Goal: Information Seeking & Learning: Learn about a topic

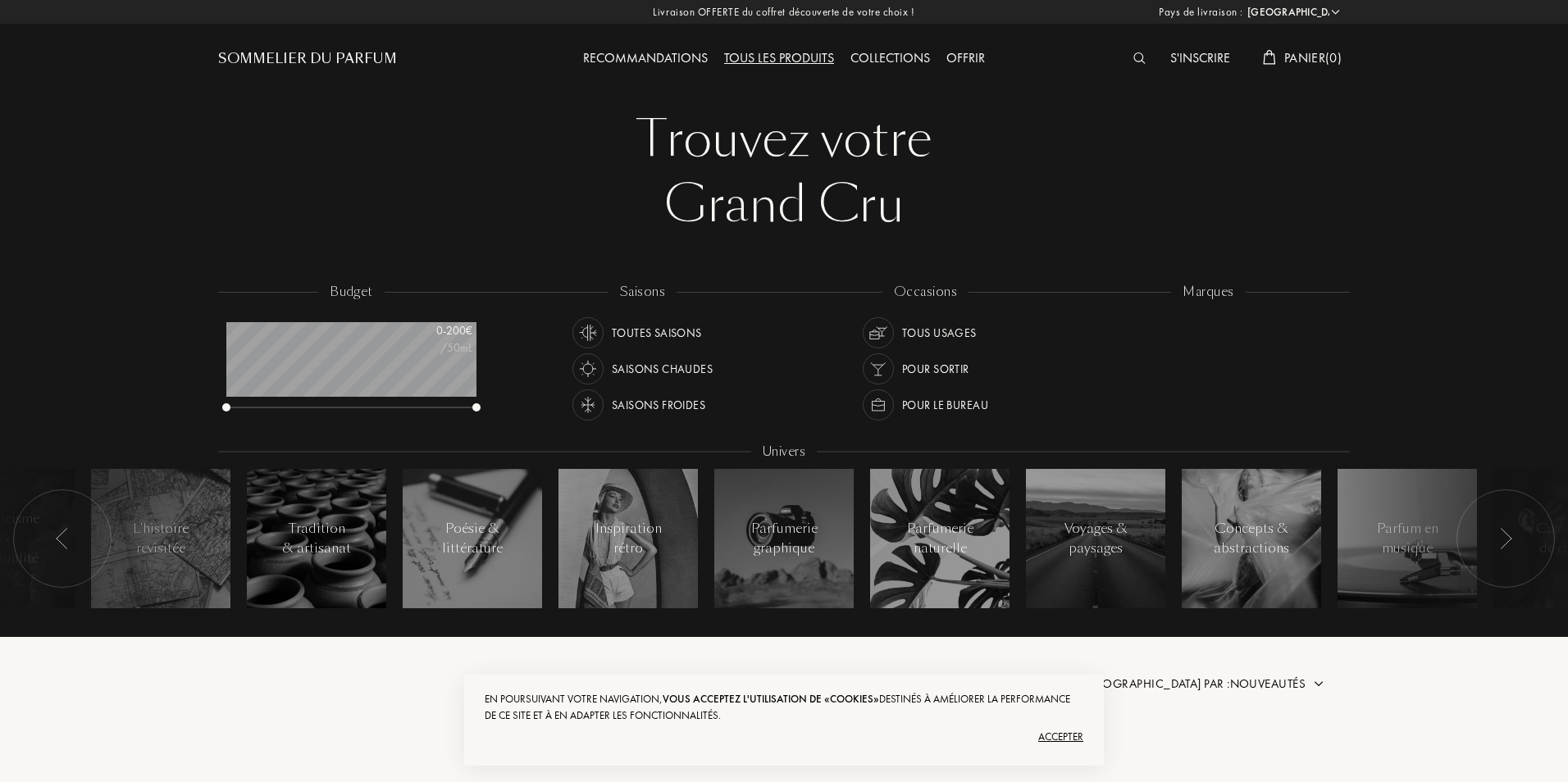
select select "FR"
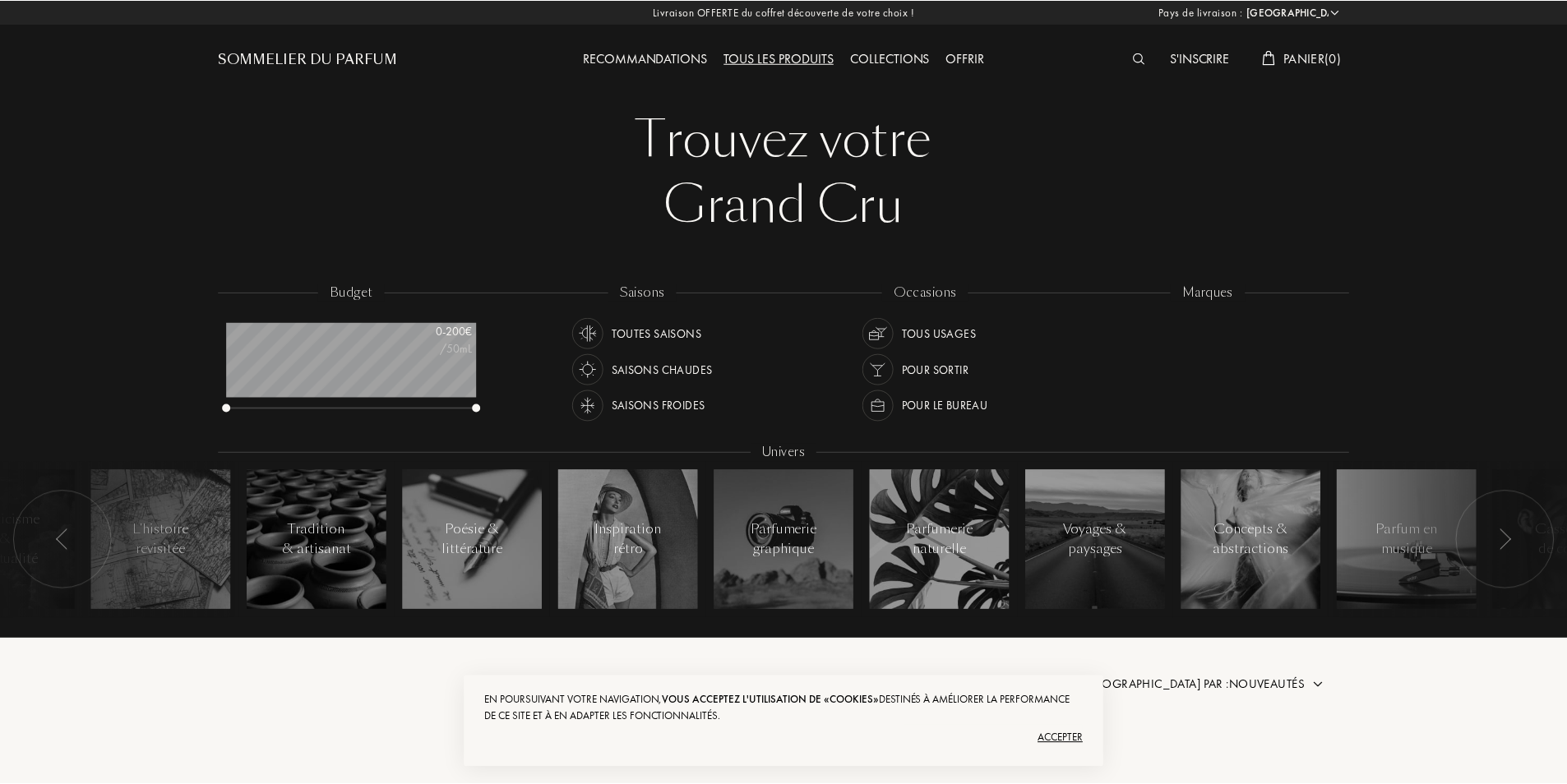
scroll to position [82, 0]
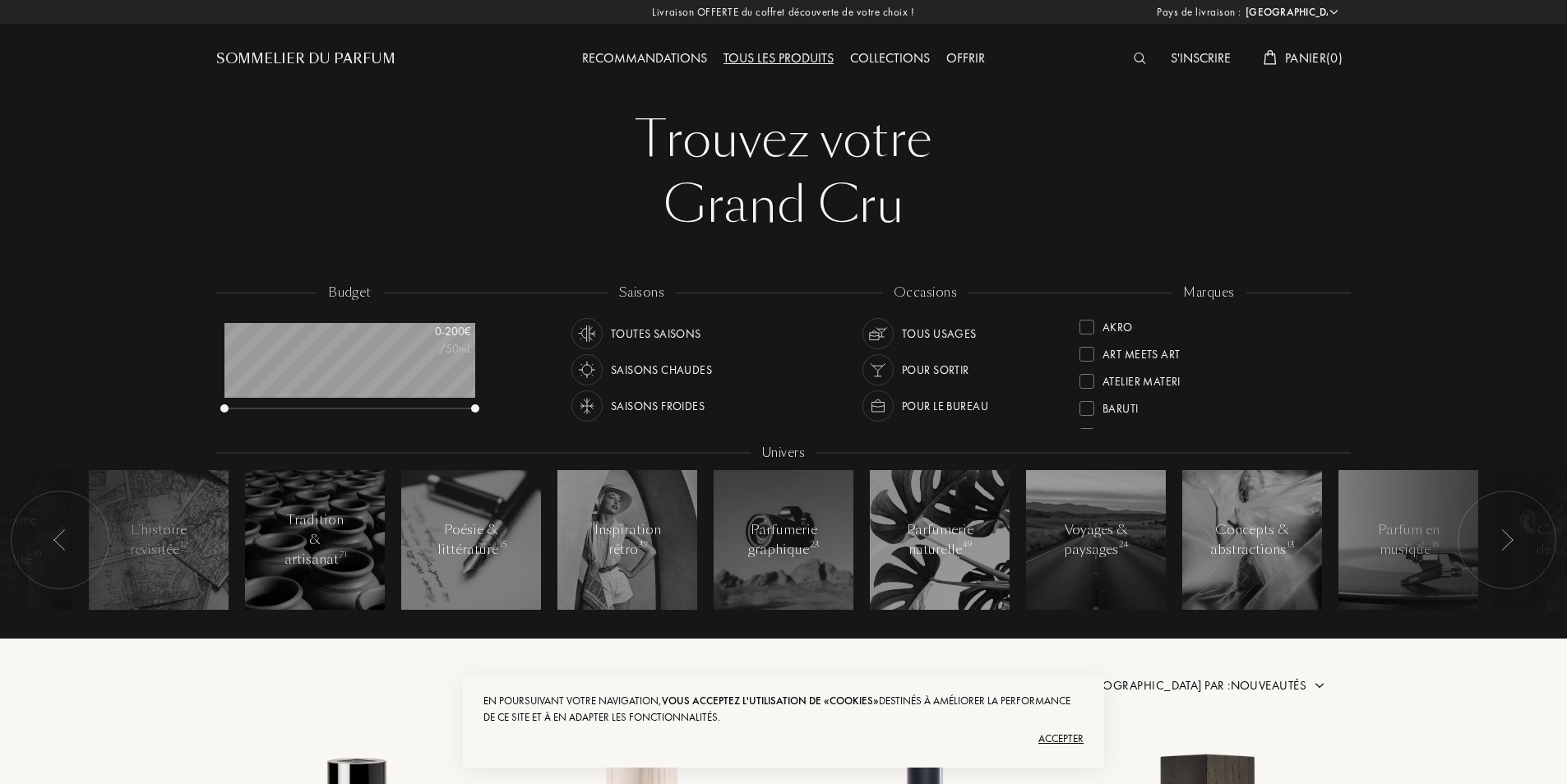
click at [1503, 547] on img at bounding box center [1507, 540] width 14 height 22
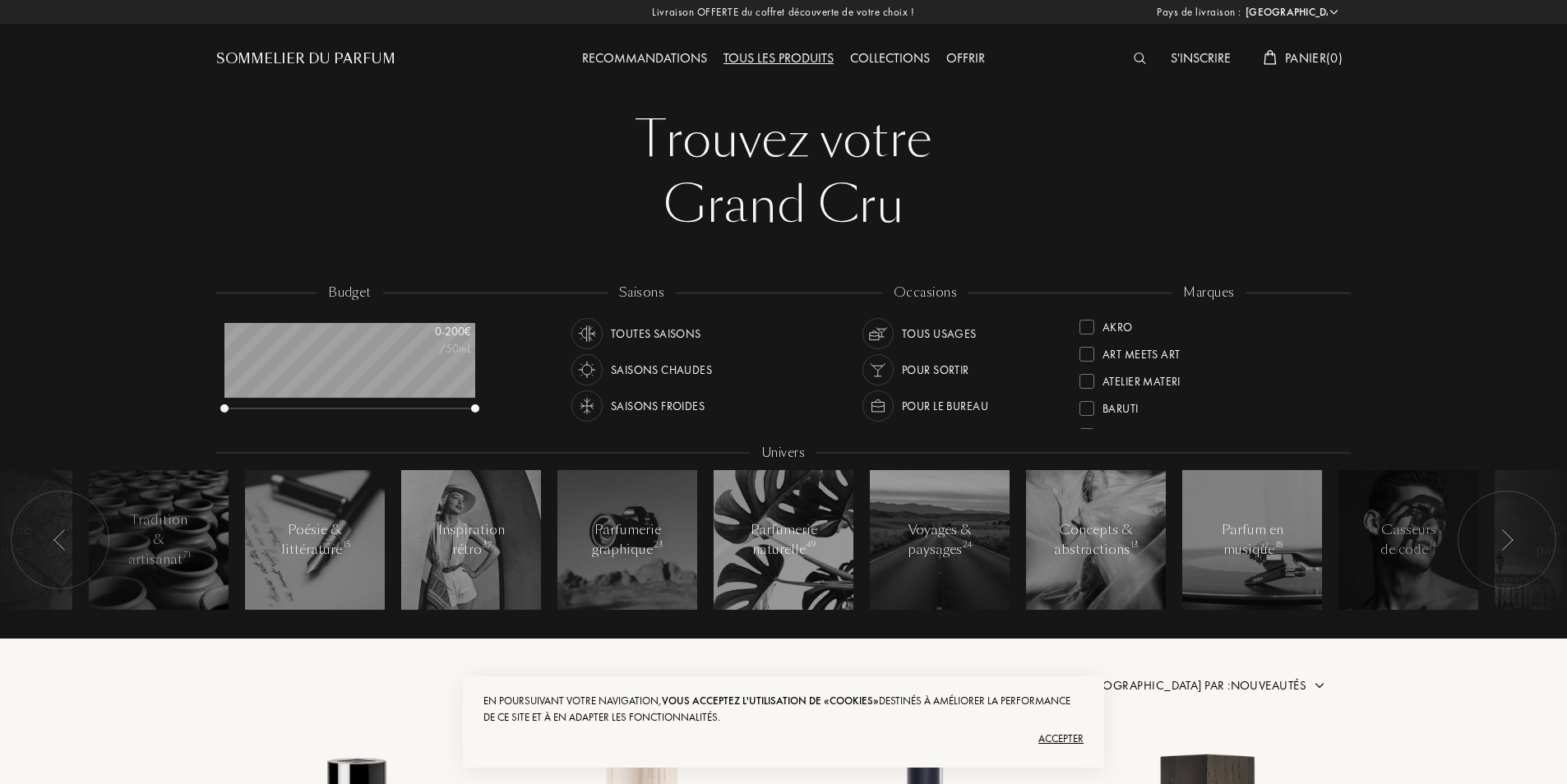
click at [1508, 545] on img at bounding box center [1507, 540] width 14 height 22
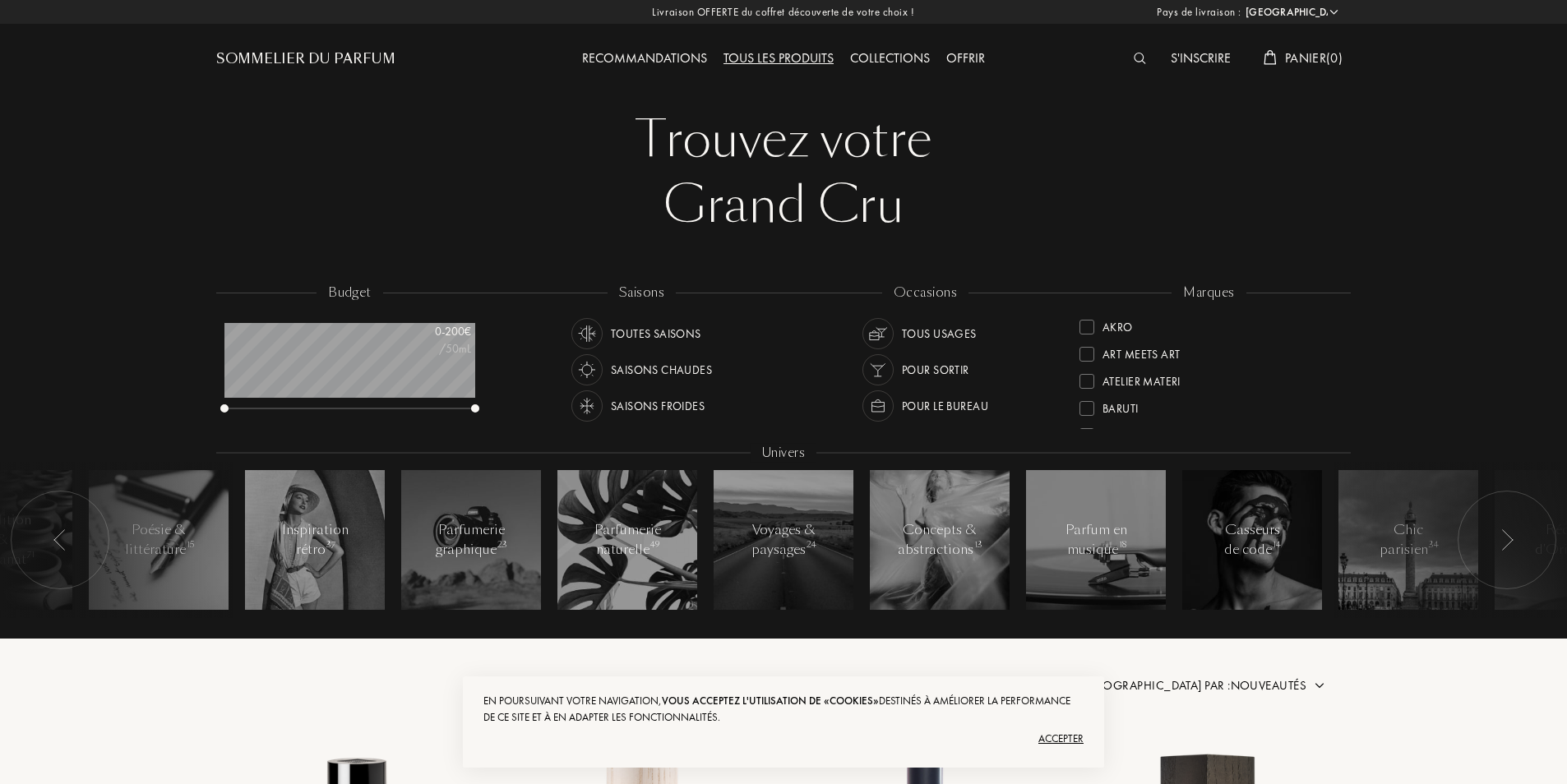
click at [1508, 545] on img at bounding box center [1507, 540] width 14 height 22
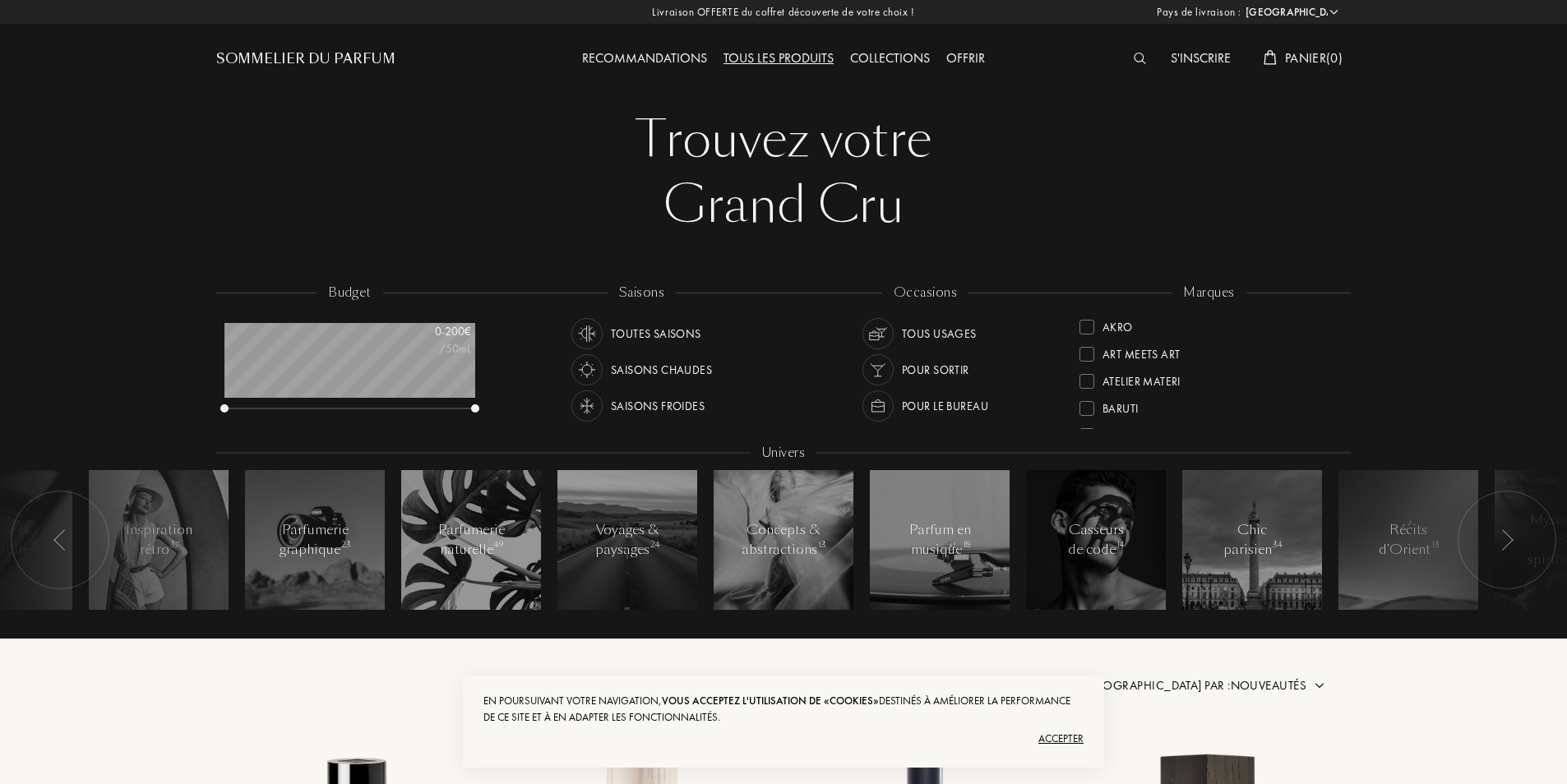
click at [1508, 545] on img at bounding box center [1507, 540] width 14 height 22
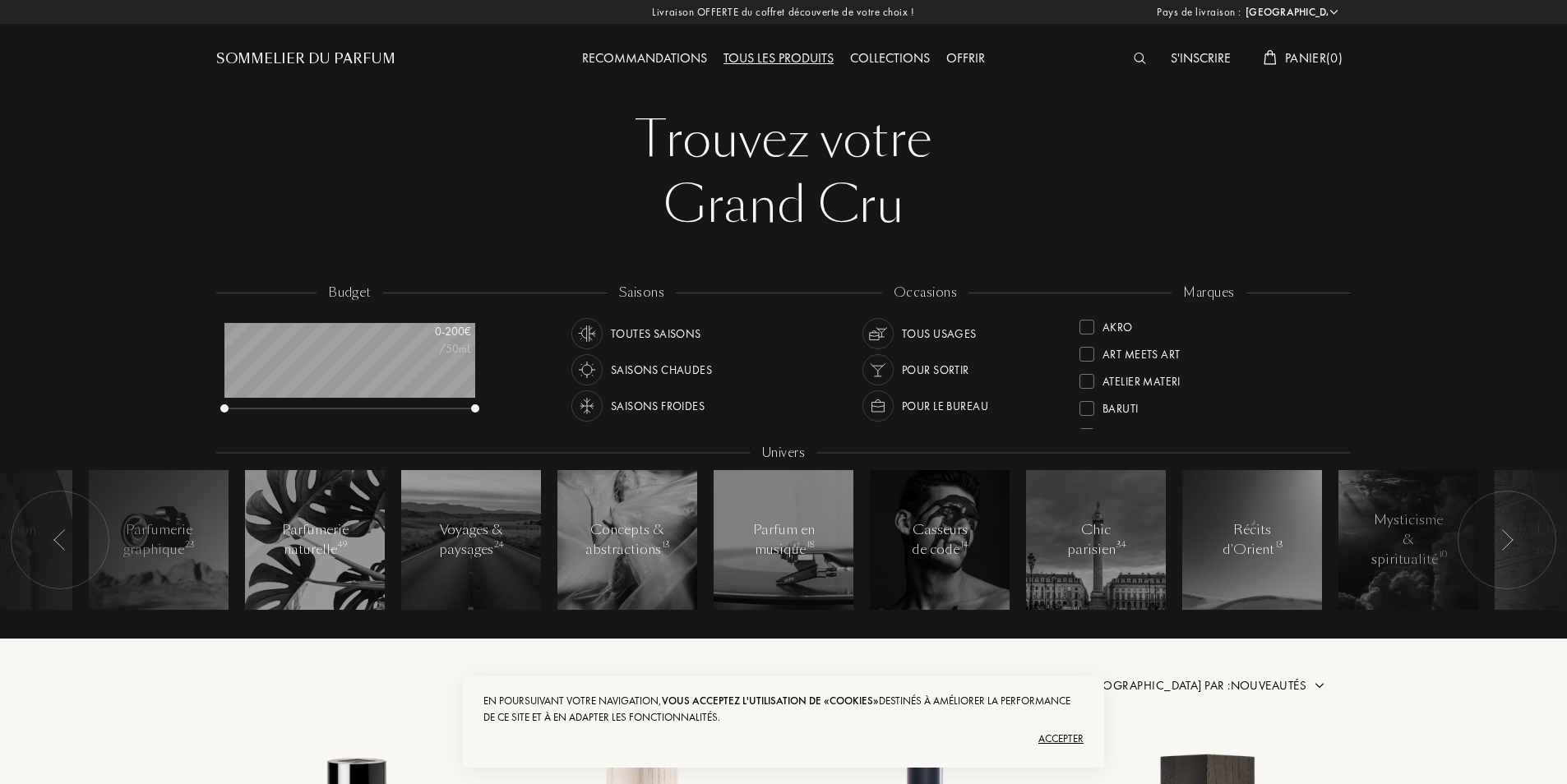
click at [1508, 545] on img at bounding box center [1507, 540] width 14 height 22
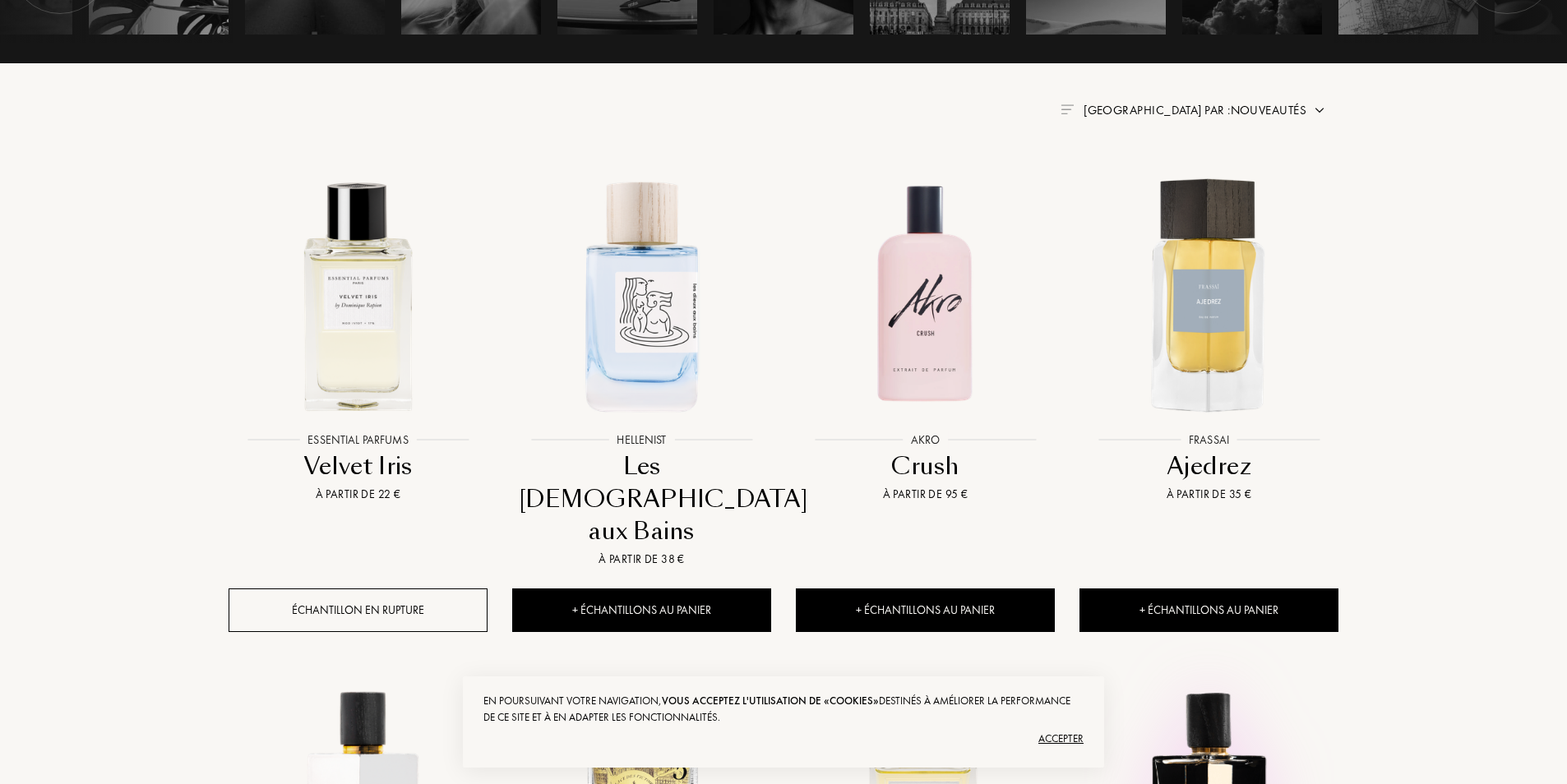
scroll to position [657, 0]
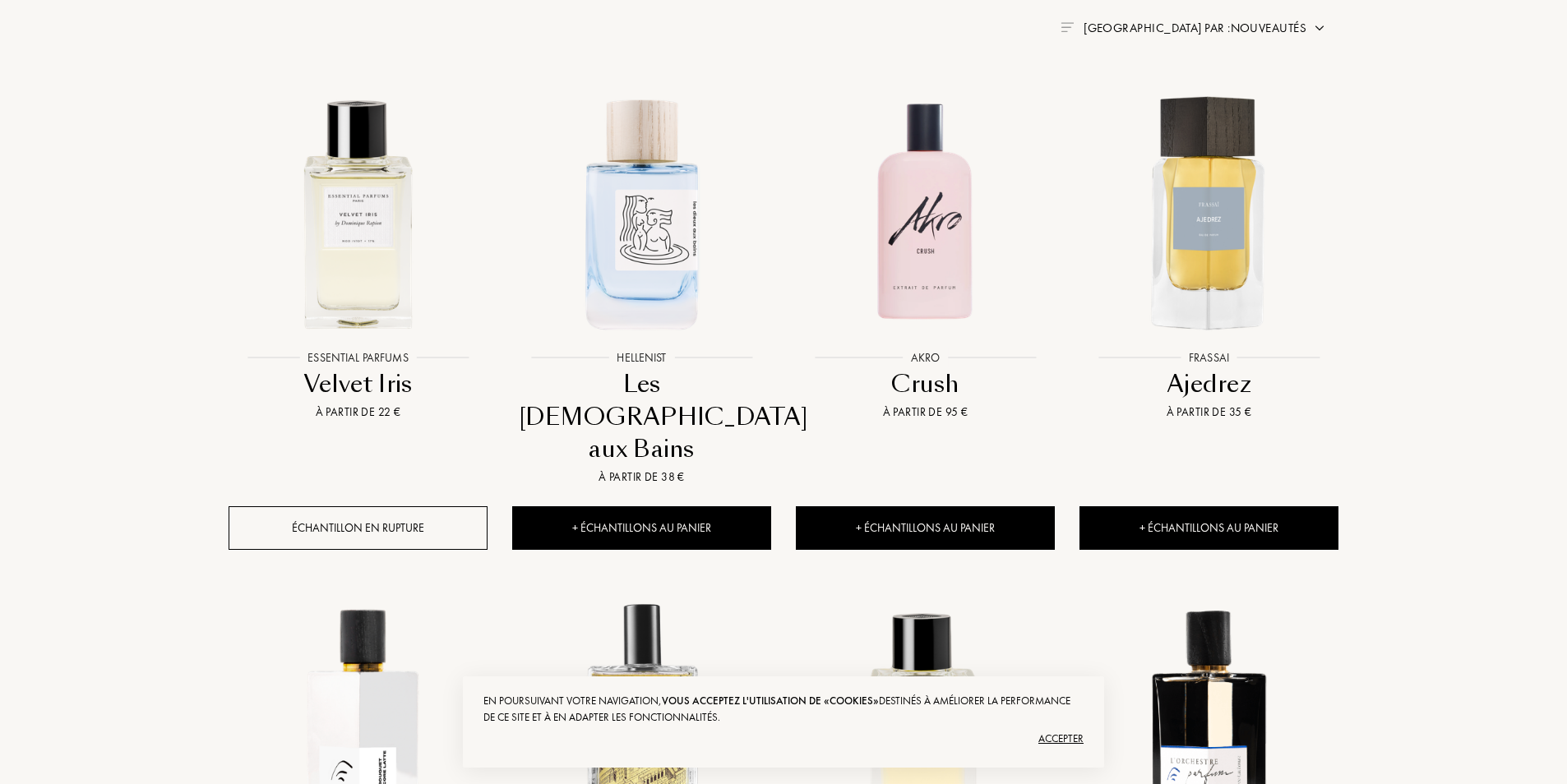
click at [1064, 742] on div "Accepter" at bounding box center [784, 738] width 601 height 26
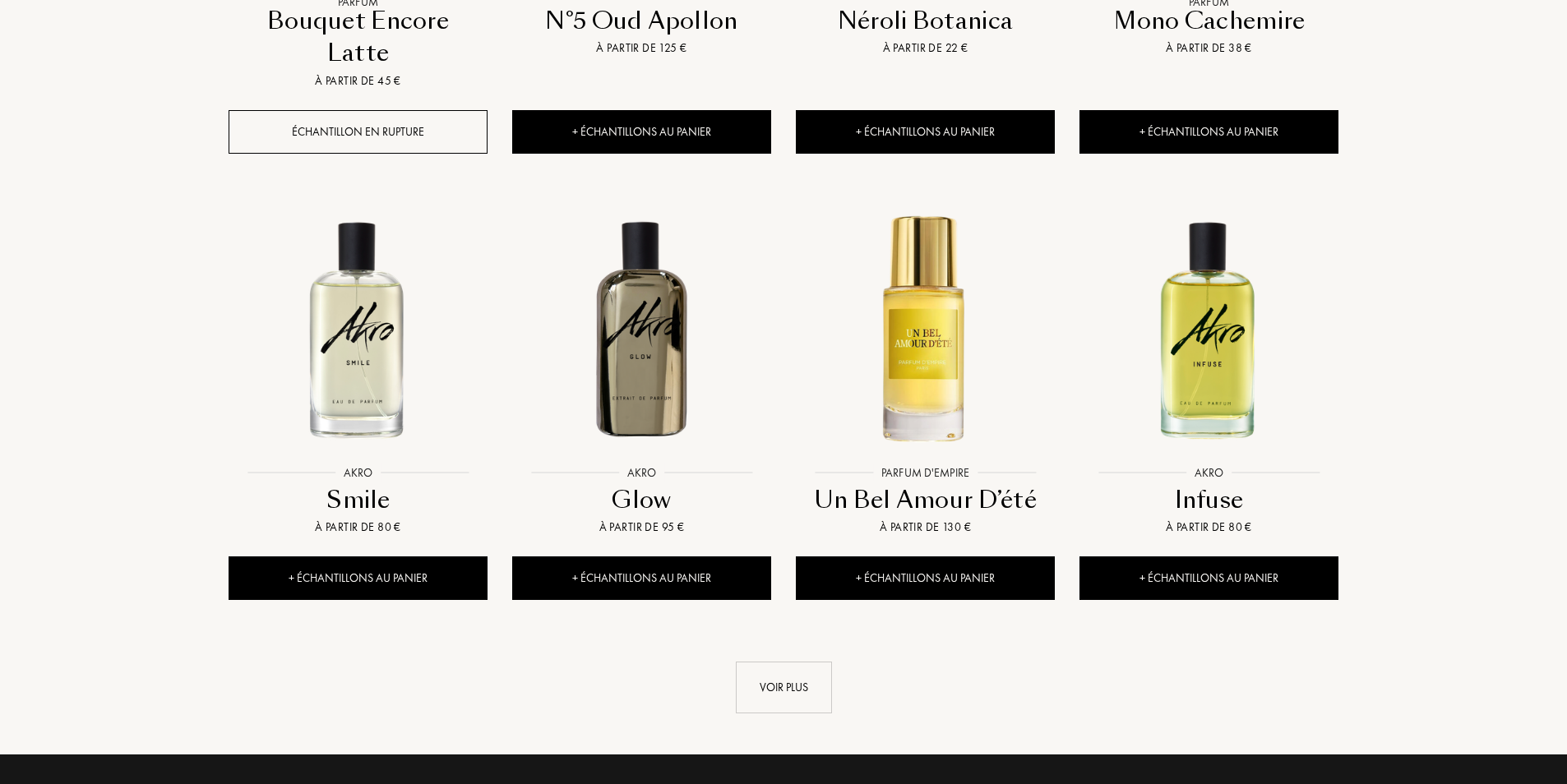
scroll to position [1562, 0]
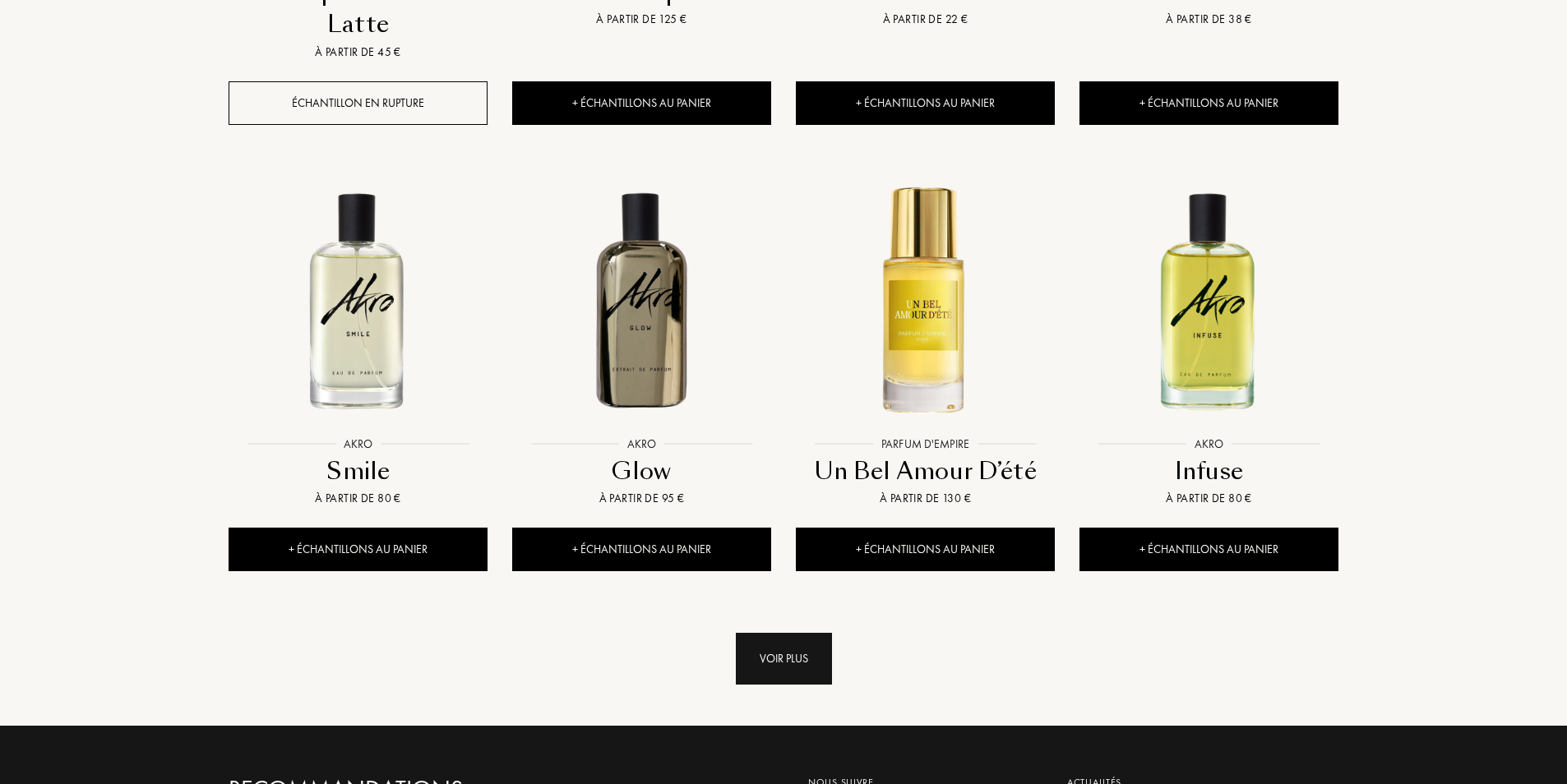
click at [769, 633] on div "Voir plus" at bounding box center [784, 659] width 96 height 52
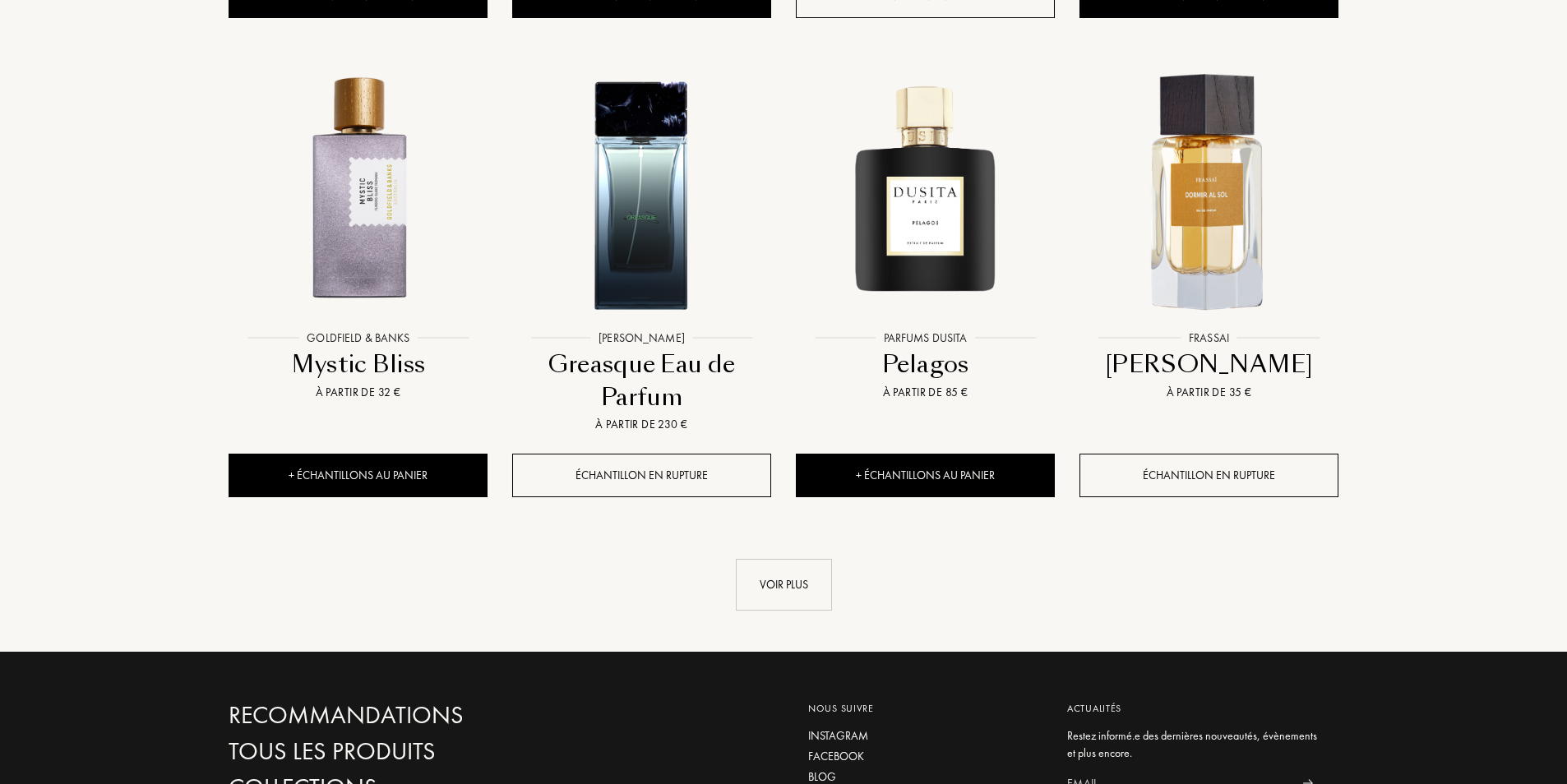
scroll to position [2959, 0]
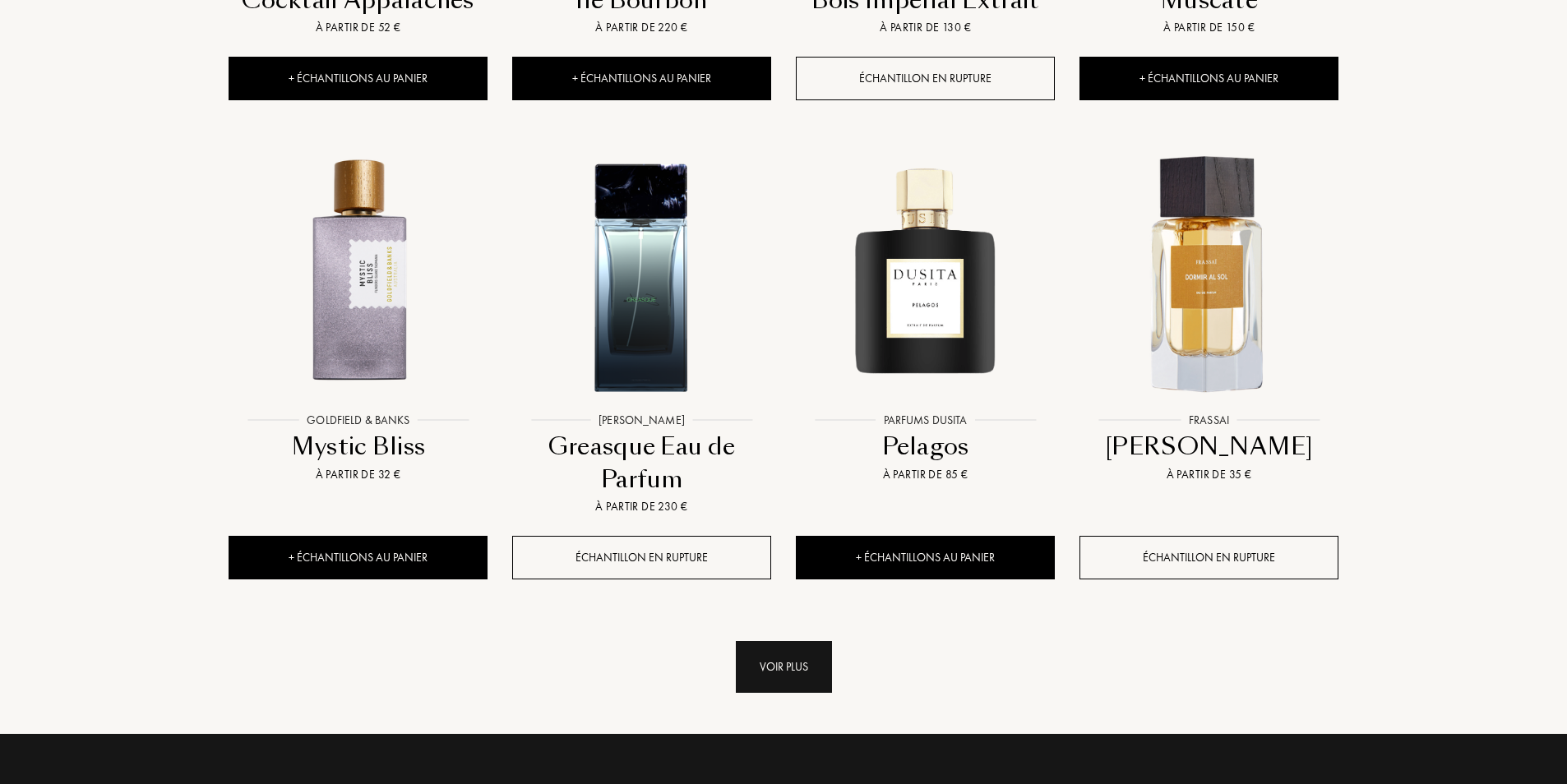
click at [780, 641] on div "Voir plus" at bounding box center [784, 667] width 96 height 52
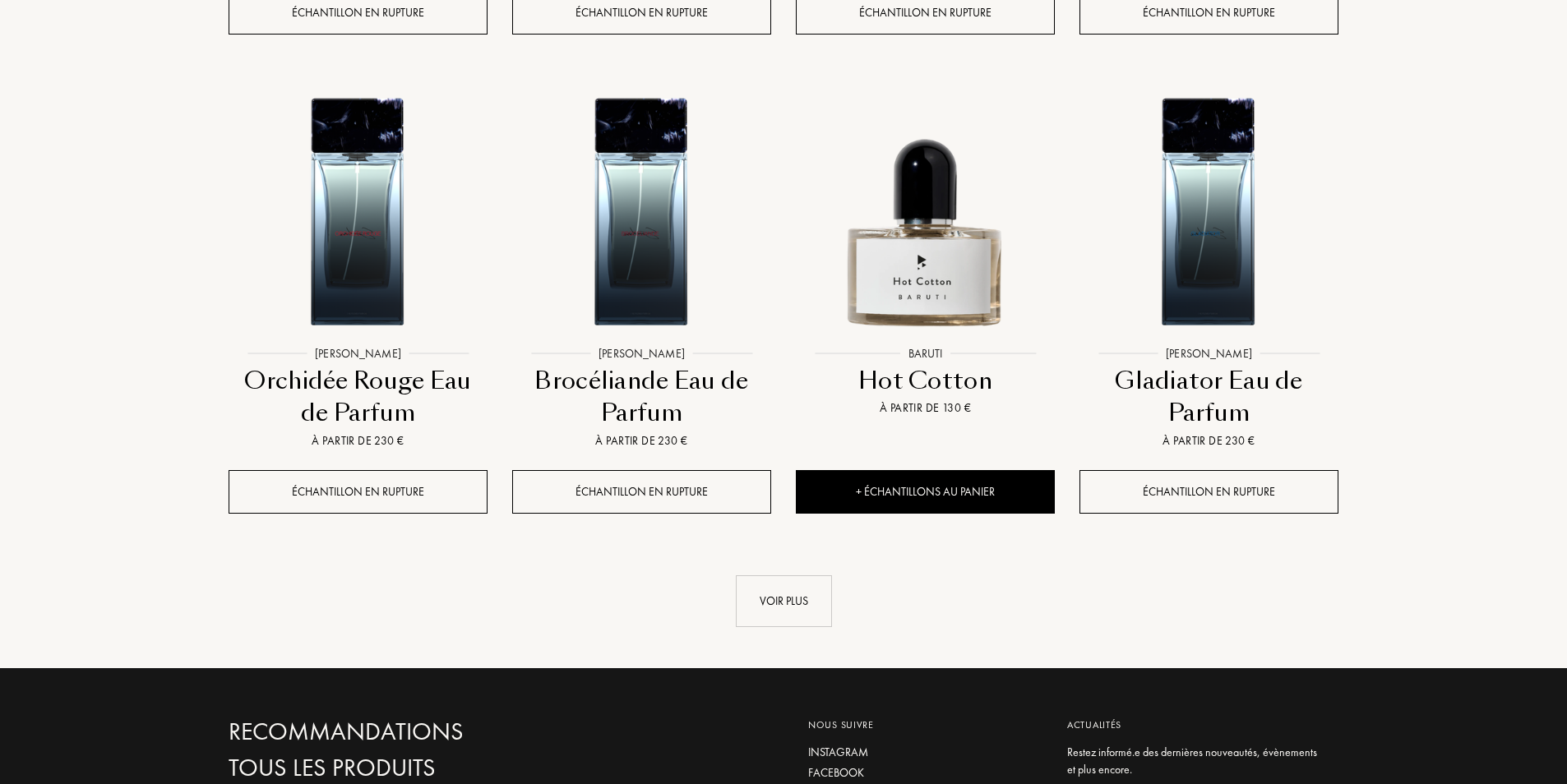
scroll to position [4438, 0]
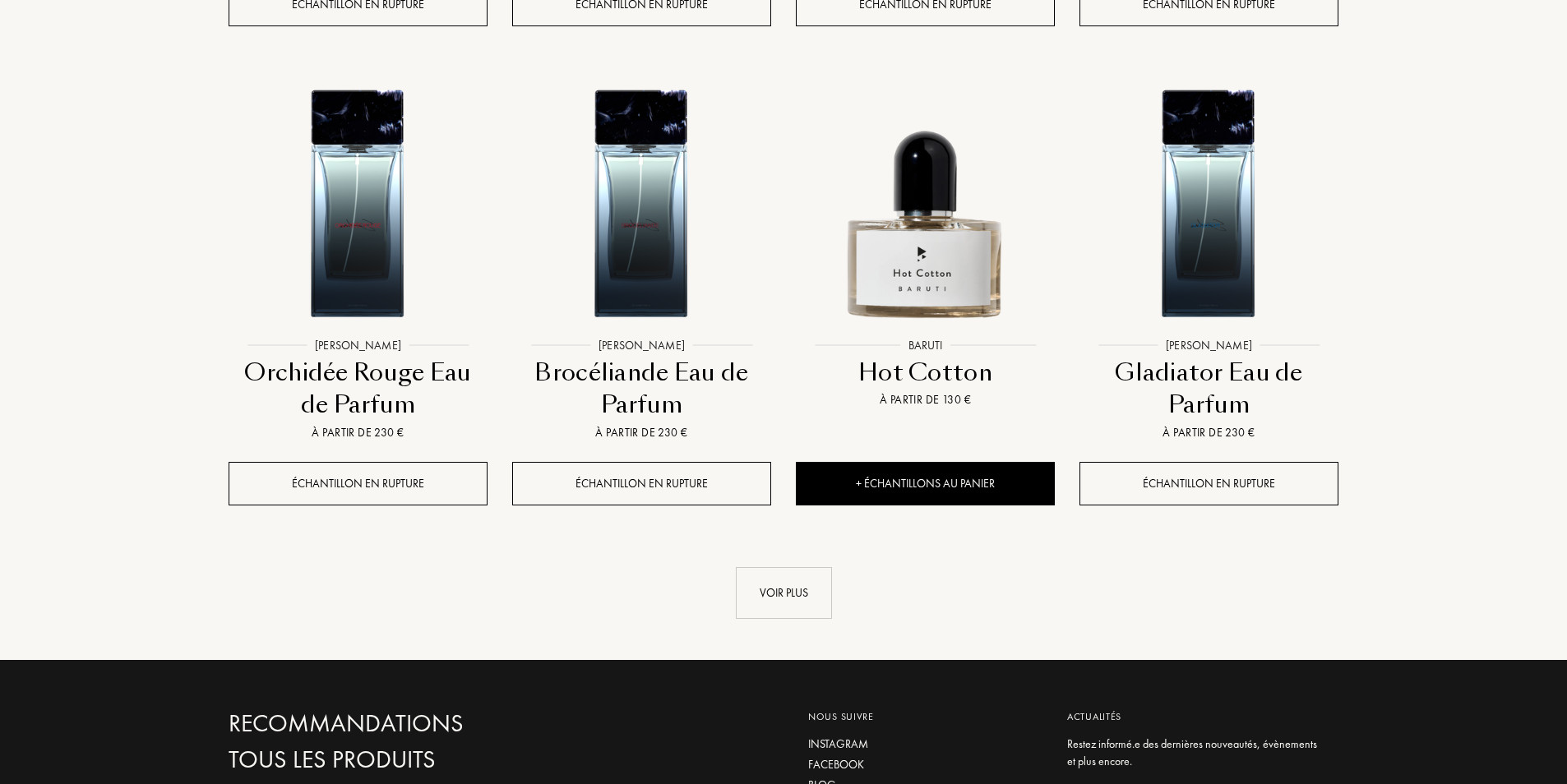
click at [730, 567] on link "Voir plus" at bounding box center [784, 593] width 1110 height 52
click at [784, 567] on div "Voir plus" at bounding box center [784, 593] width 96 height 52
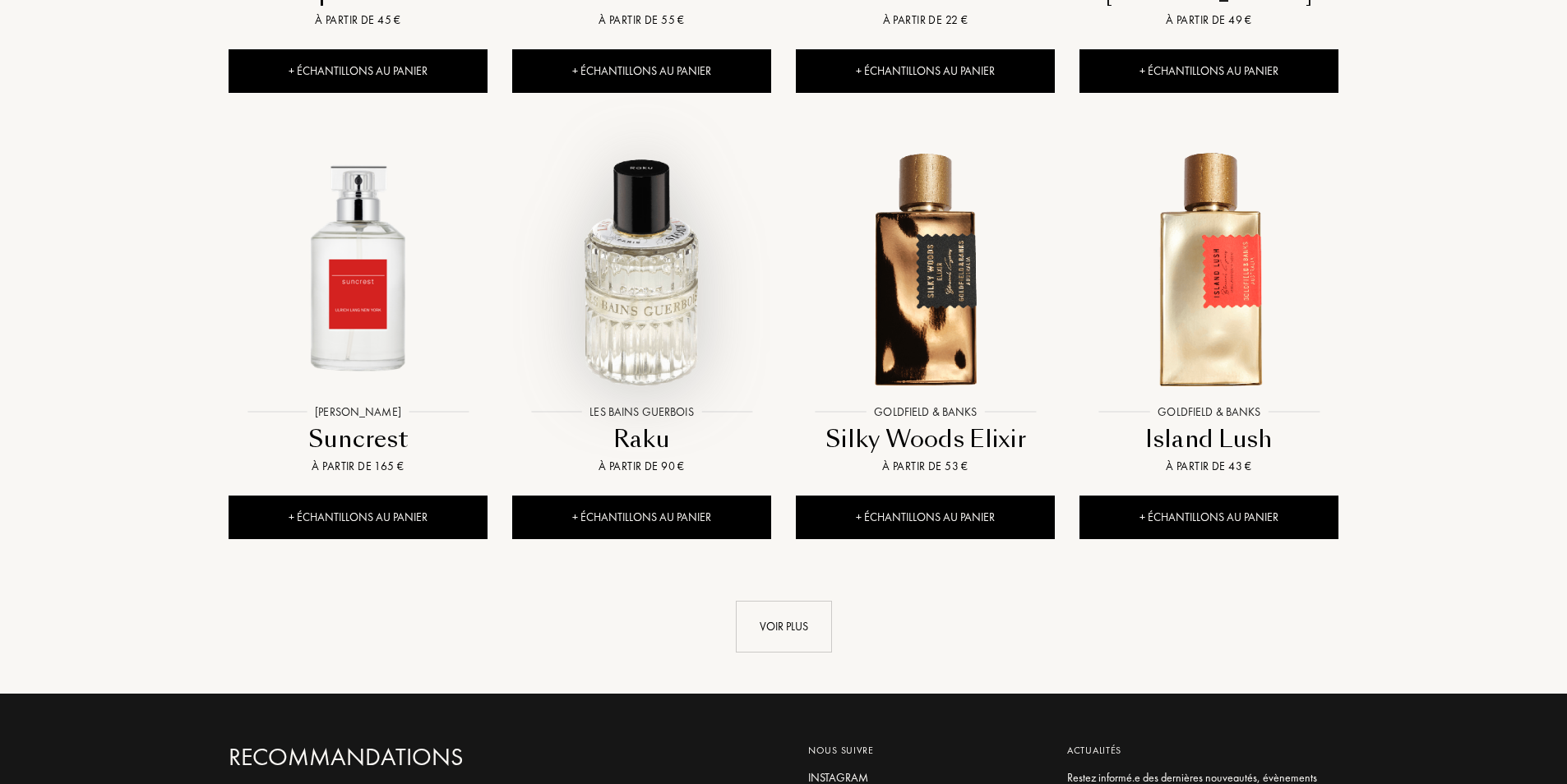
scroll to position [5753, 0]
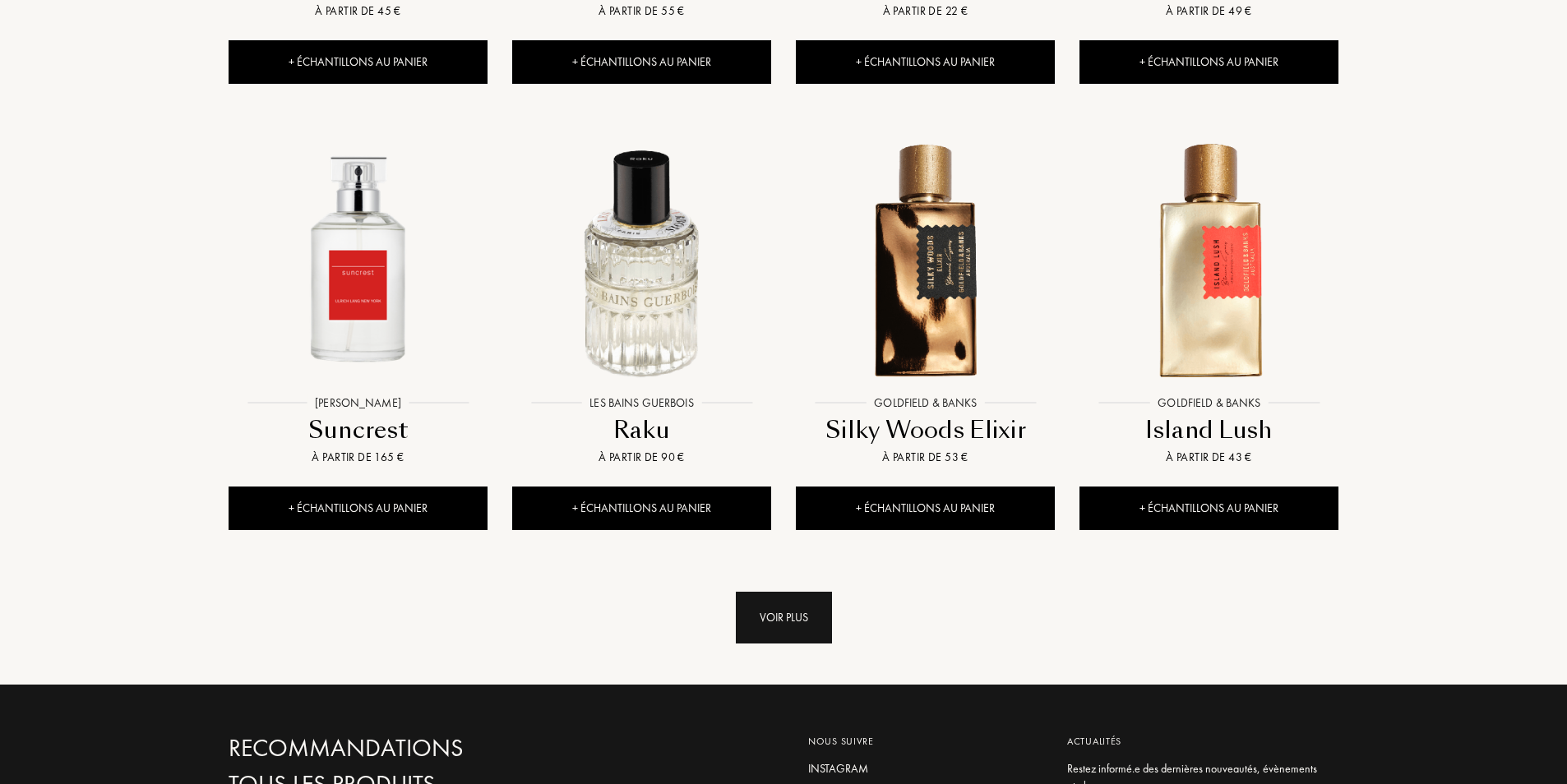
click at [780, 591] on div "Voir plus" at bounding box center [784, 617] width 96 height 52
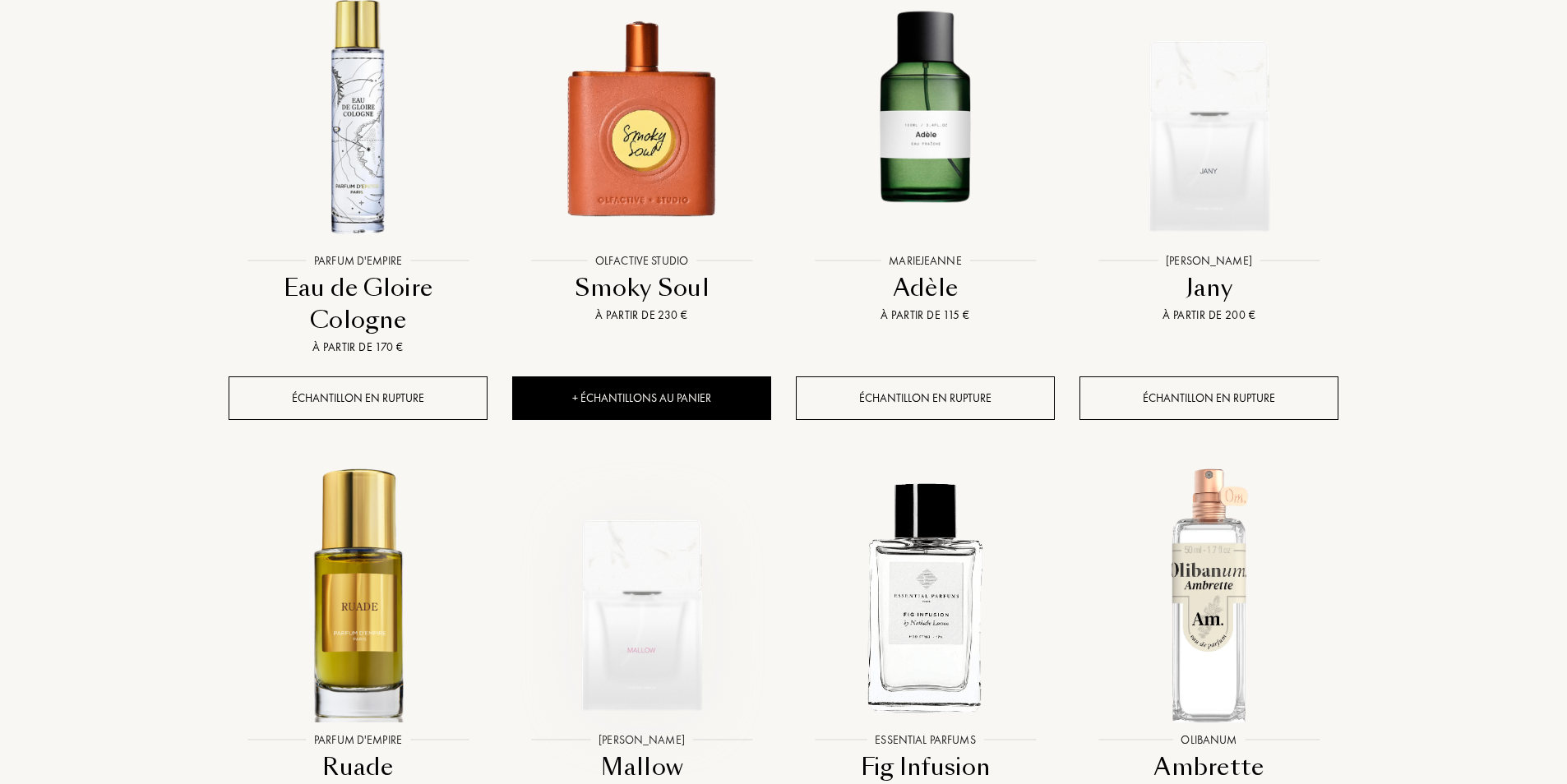
scroll to position [7068, 0]
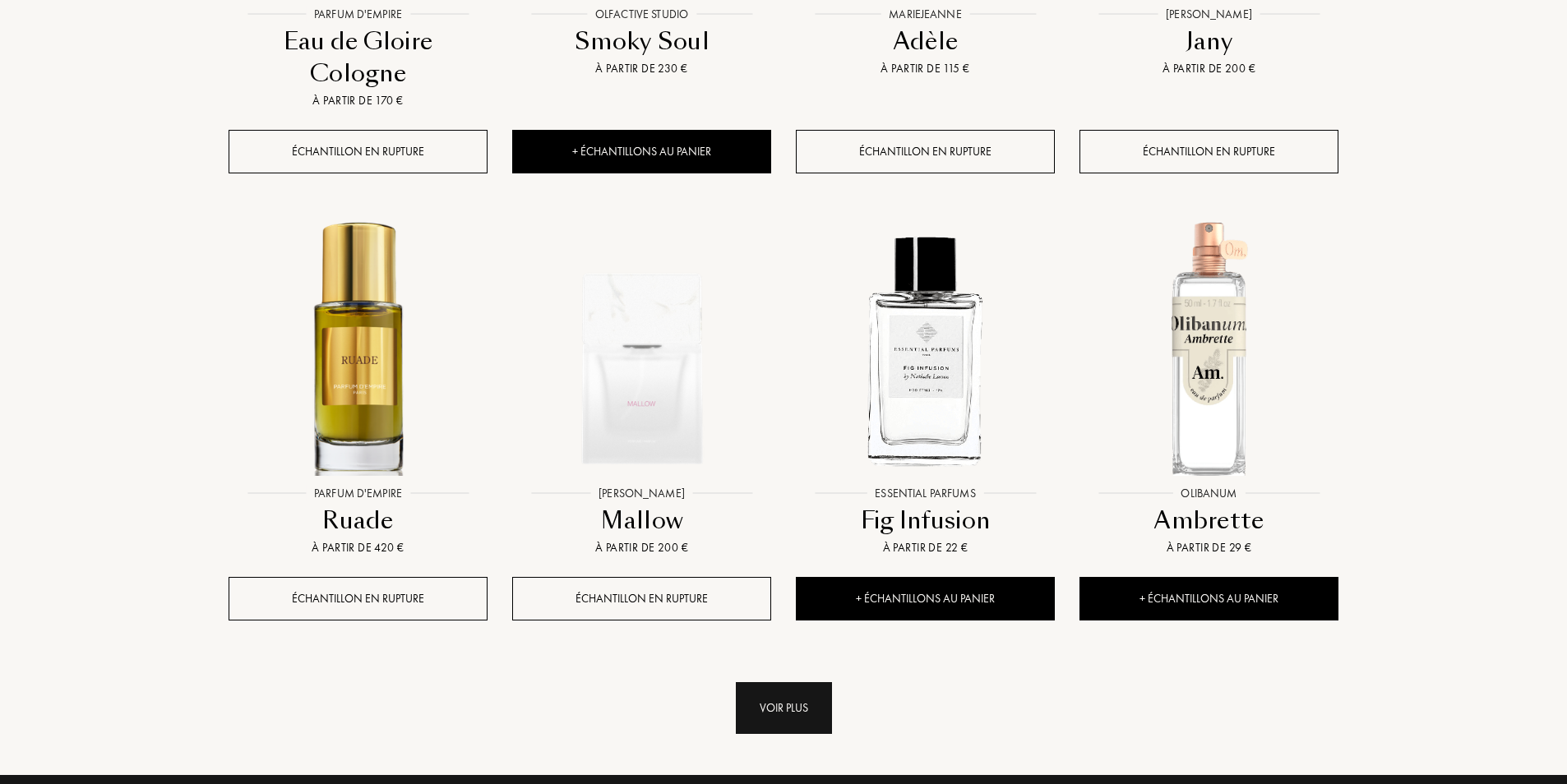
click at [764, 682] on div "Voir plus" at bounding box center [784, 708] width 96 height 52
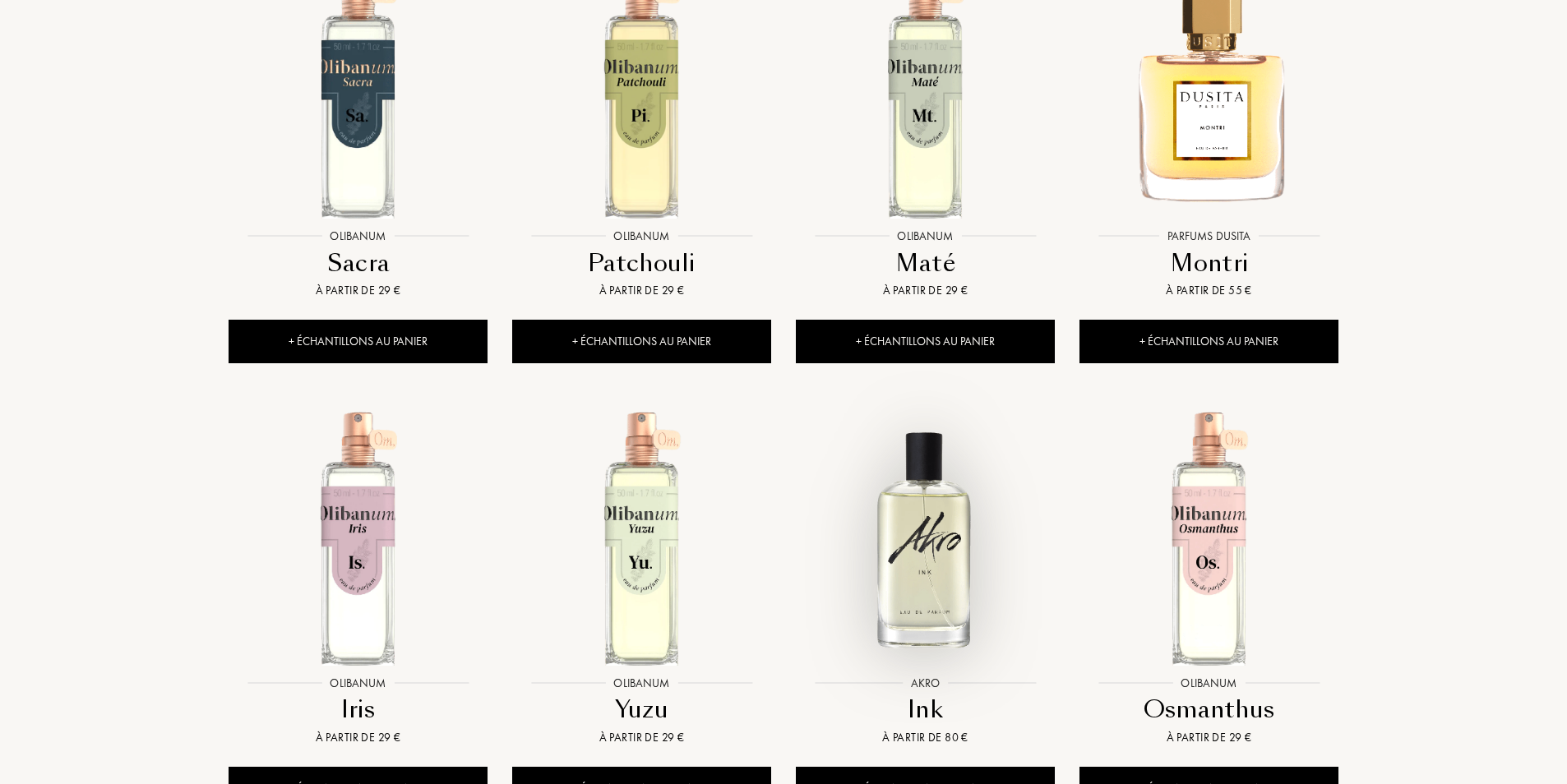
scroll to position [8629, 0]
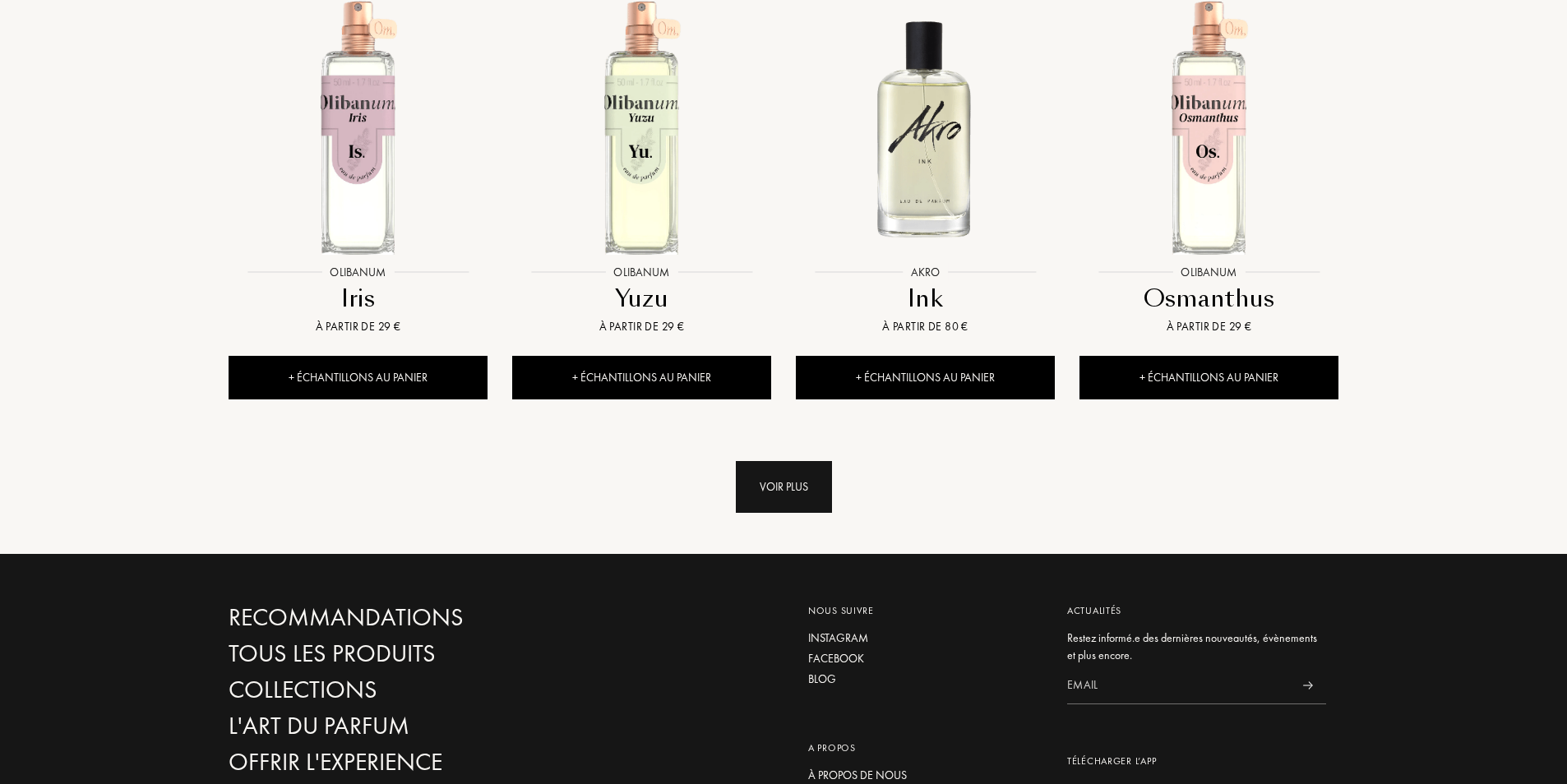
click at [788, 461] on div "Voir plus" at bounding box center [784, 487] width 96 height 52
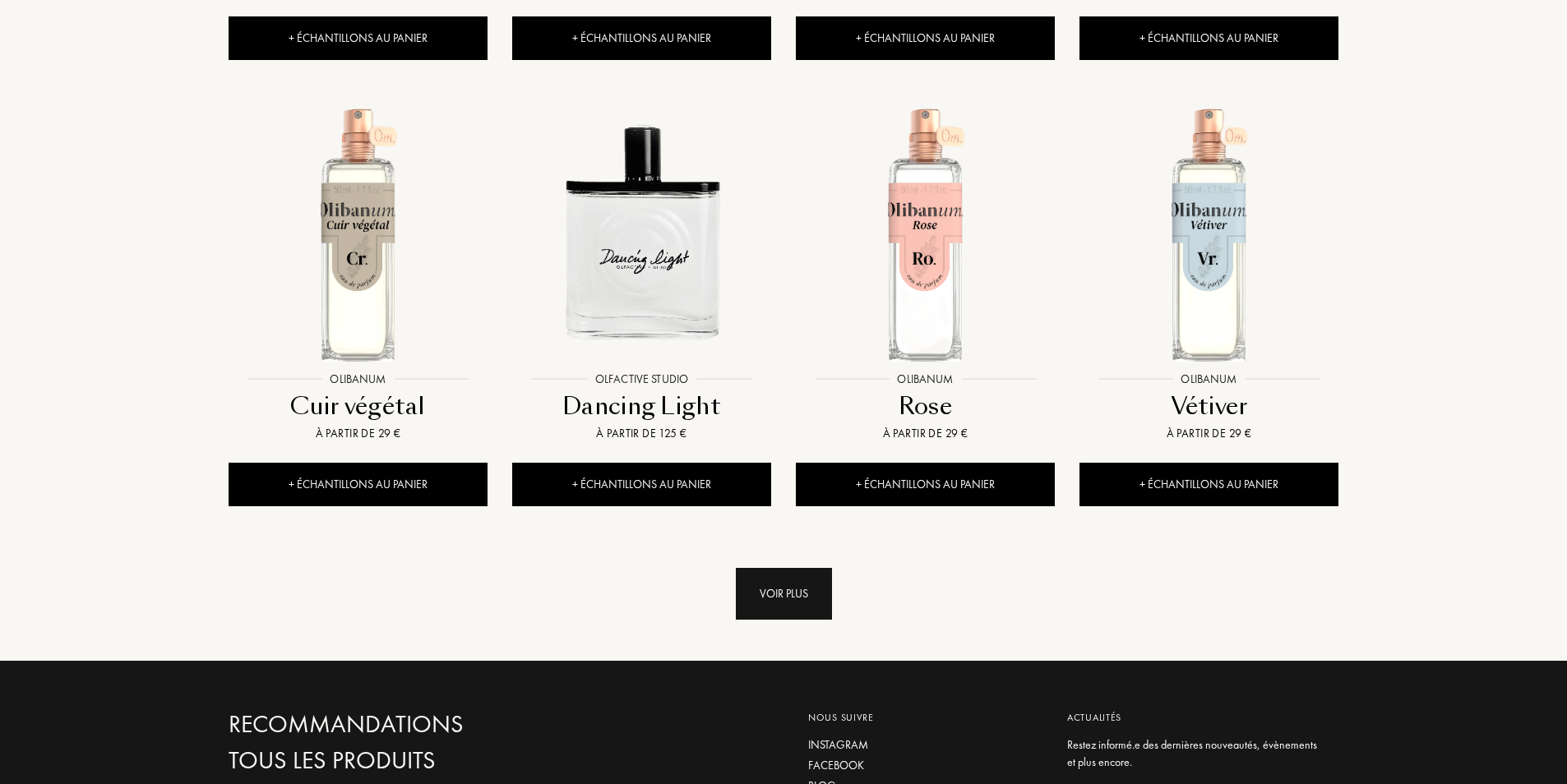
click at [789, 568] on div "Voir plus" at bounding box center [784, 594] width 96 height 52
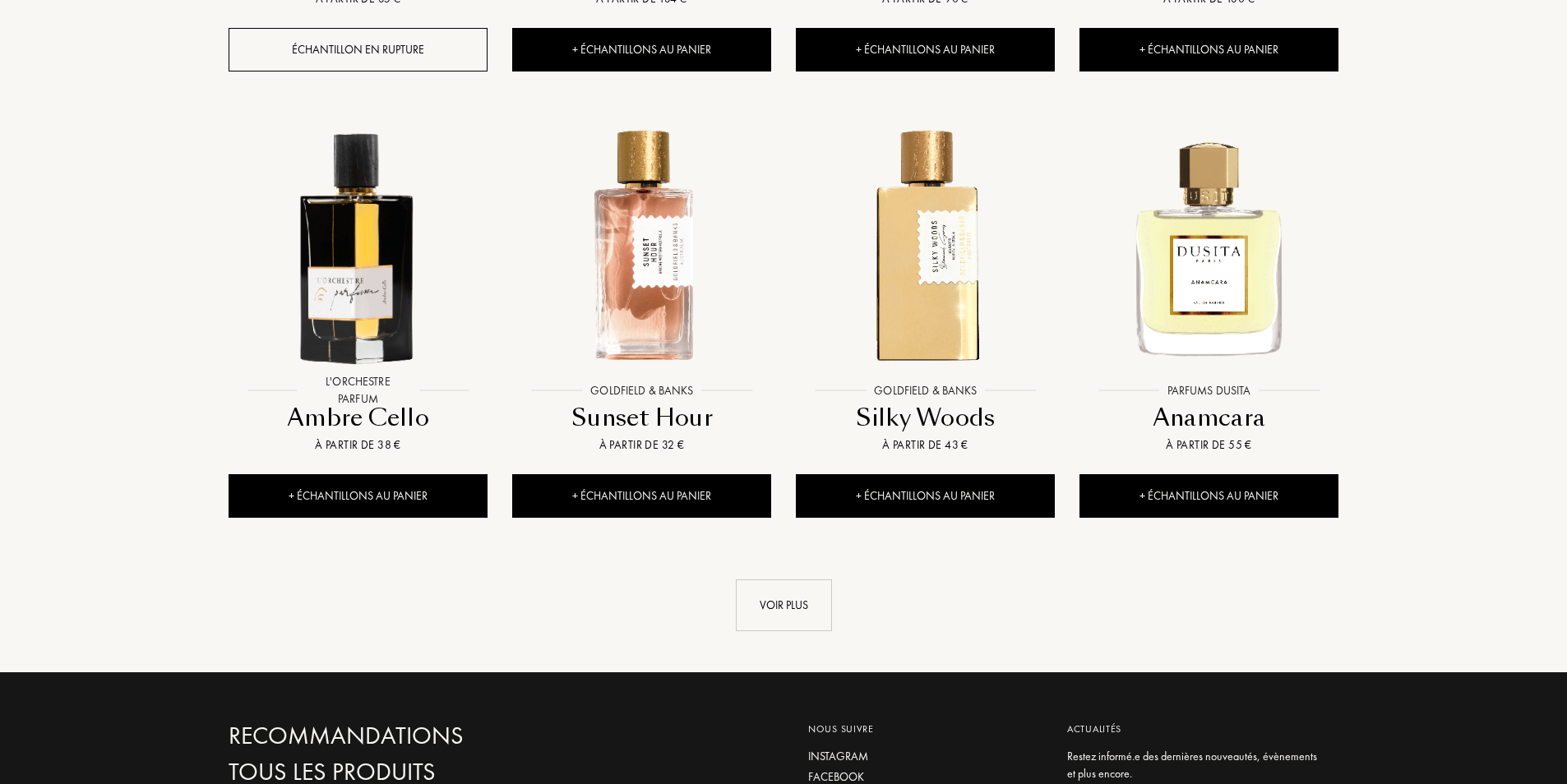
scroll to position [11095, 0]
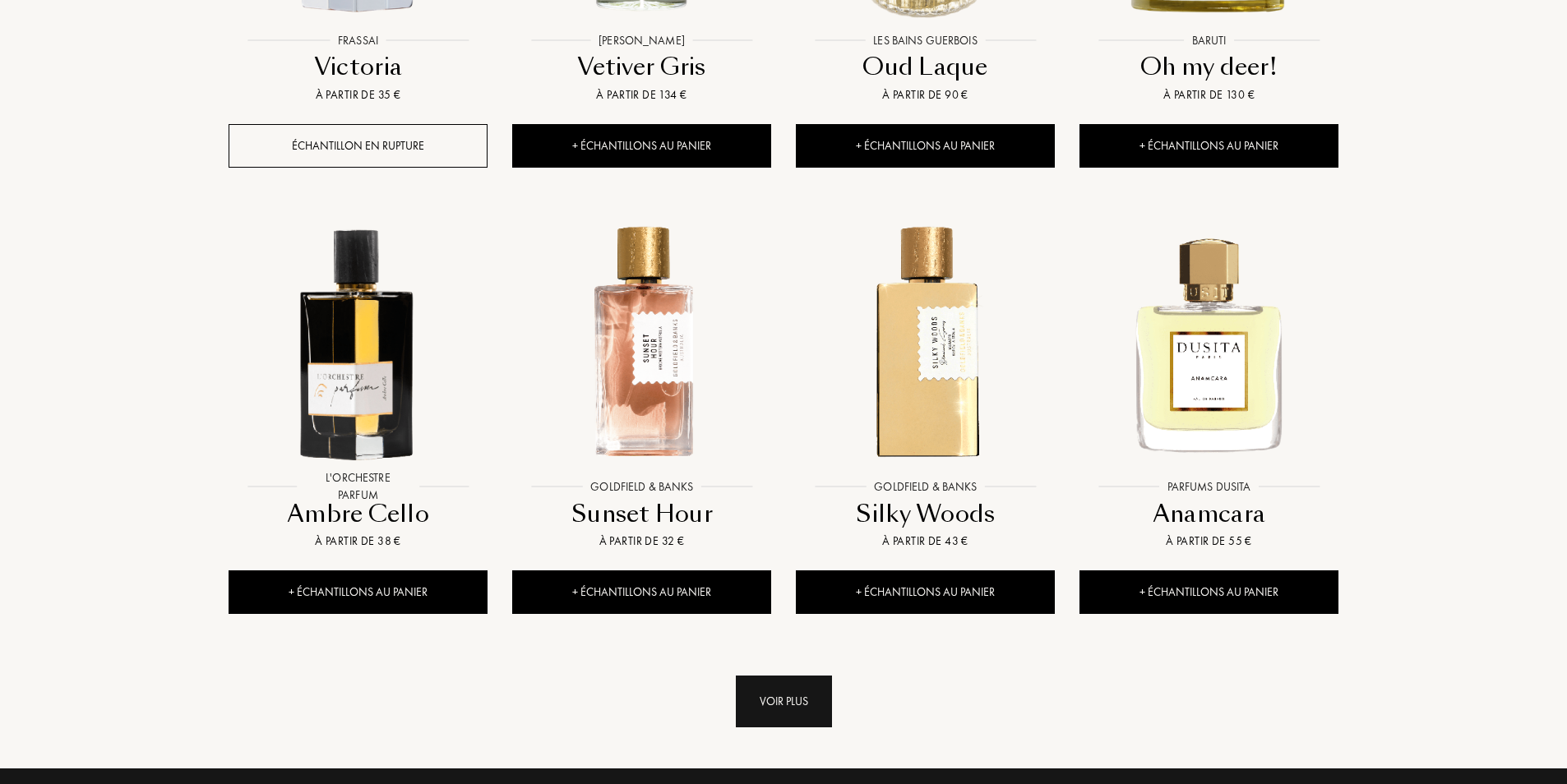
click at [810, 676] on div "Voir plus" at bounding box center [784, 702] width 96 height 52
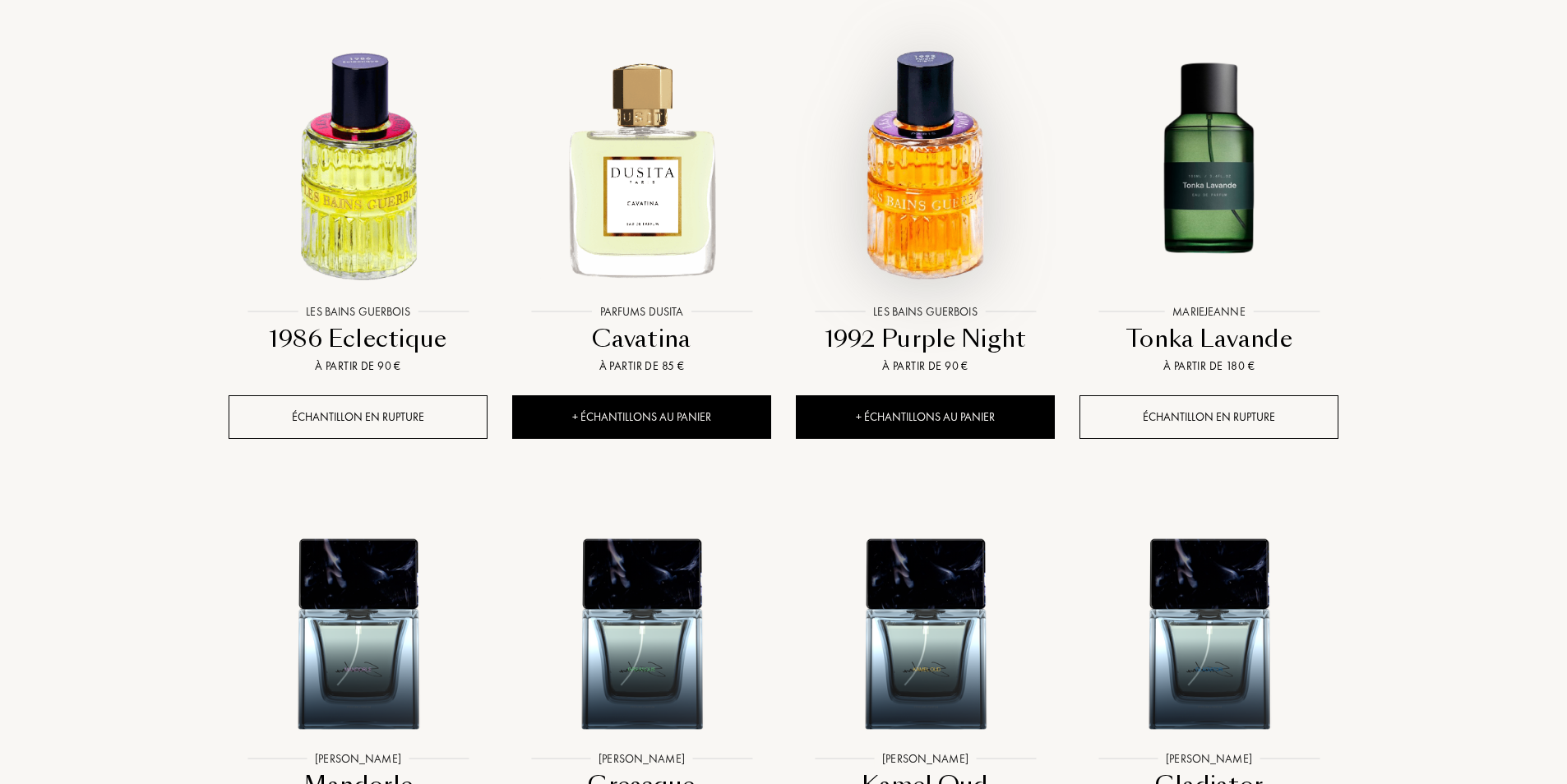
scroll to position [12657, 0]
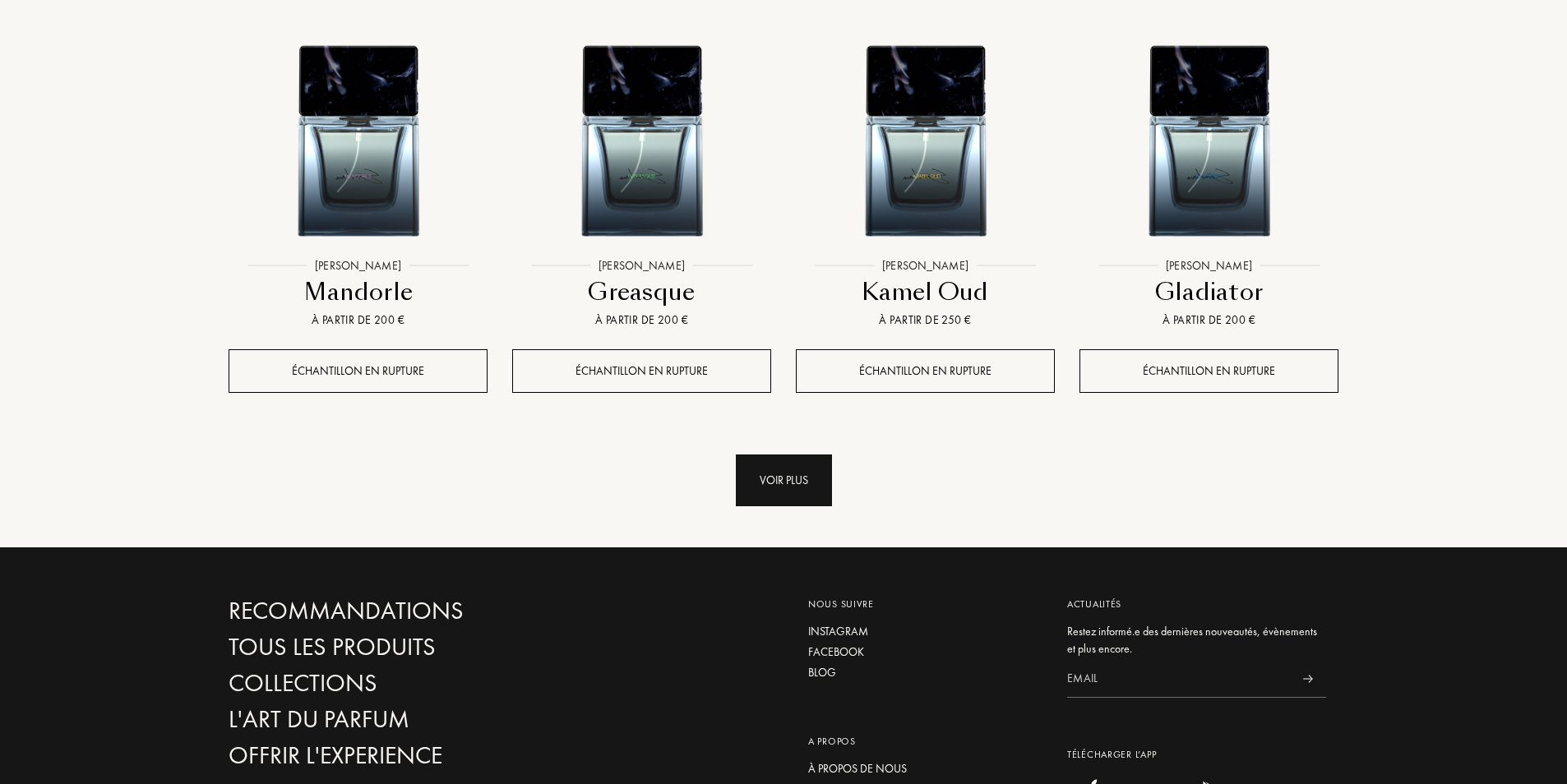
click at [802, 455] on div "Voir plus" at bounding box center [784, 481] width 96 height 52
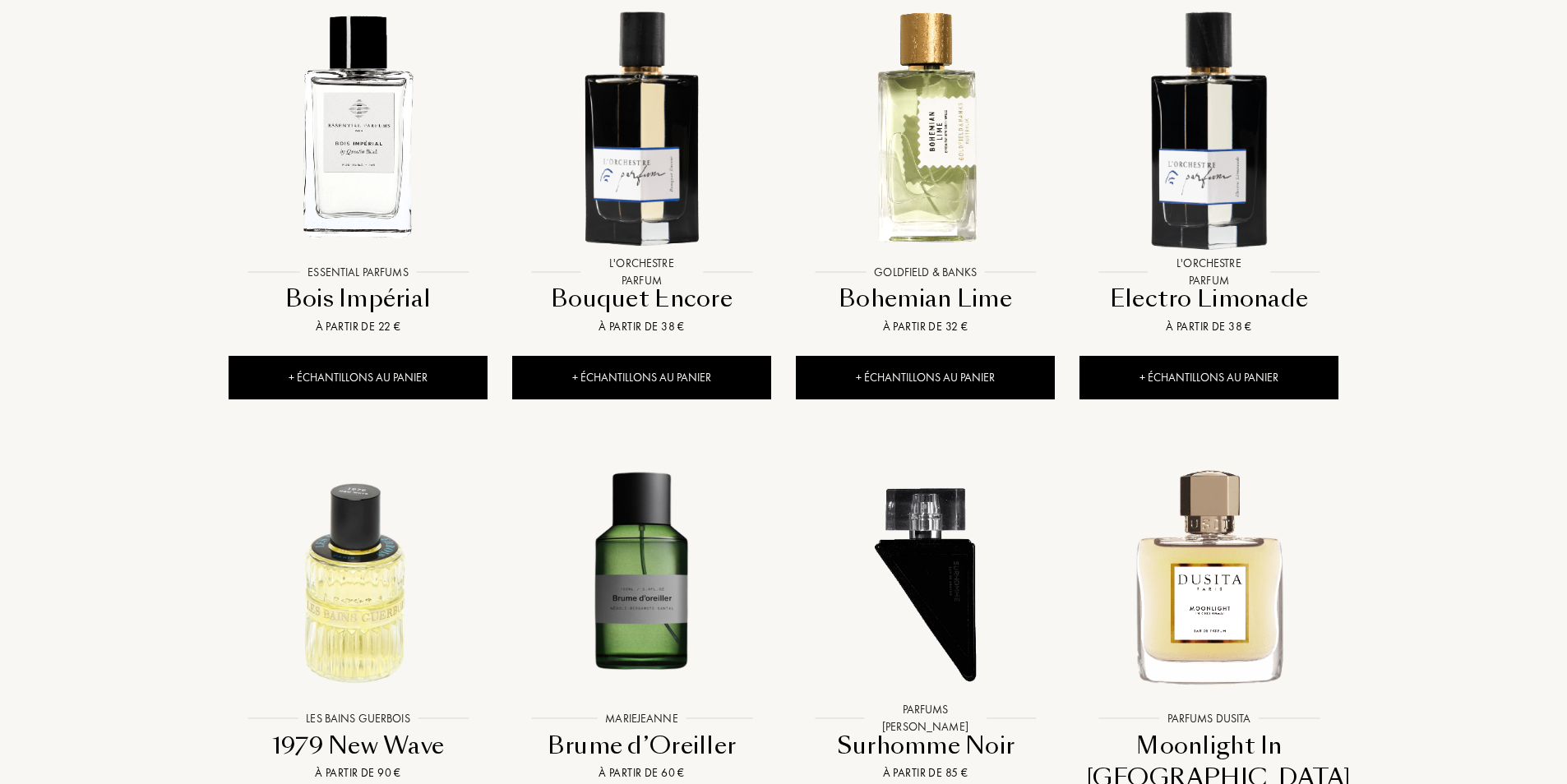
scroll to position [13807, 0]
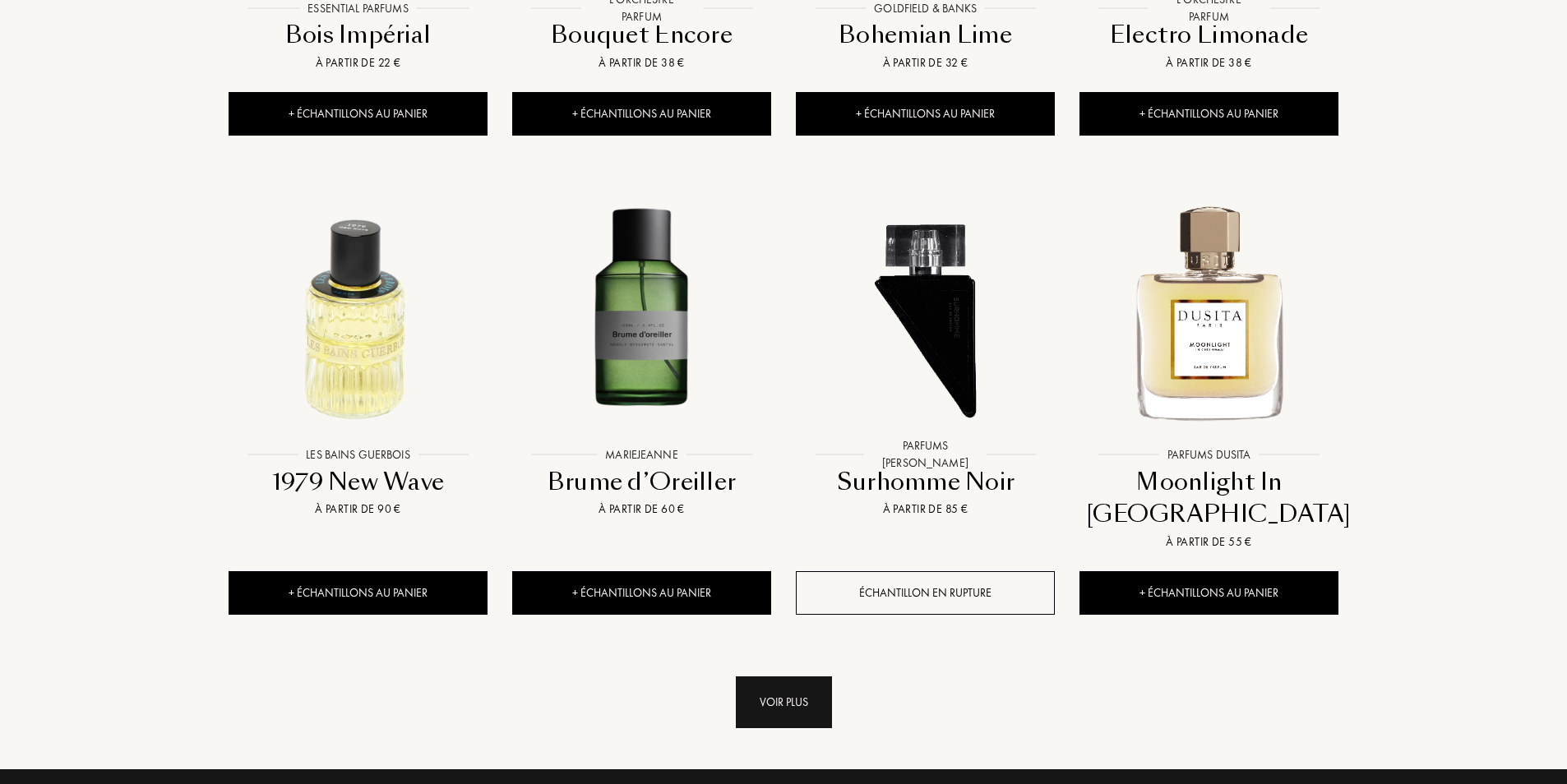
click at [795, 676] on div "Voir plus" at bounding box center [784, 702] width 96 height 52
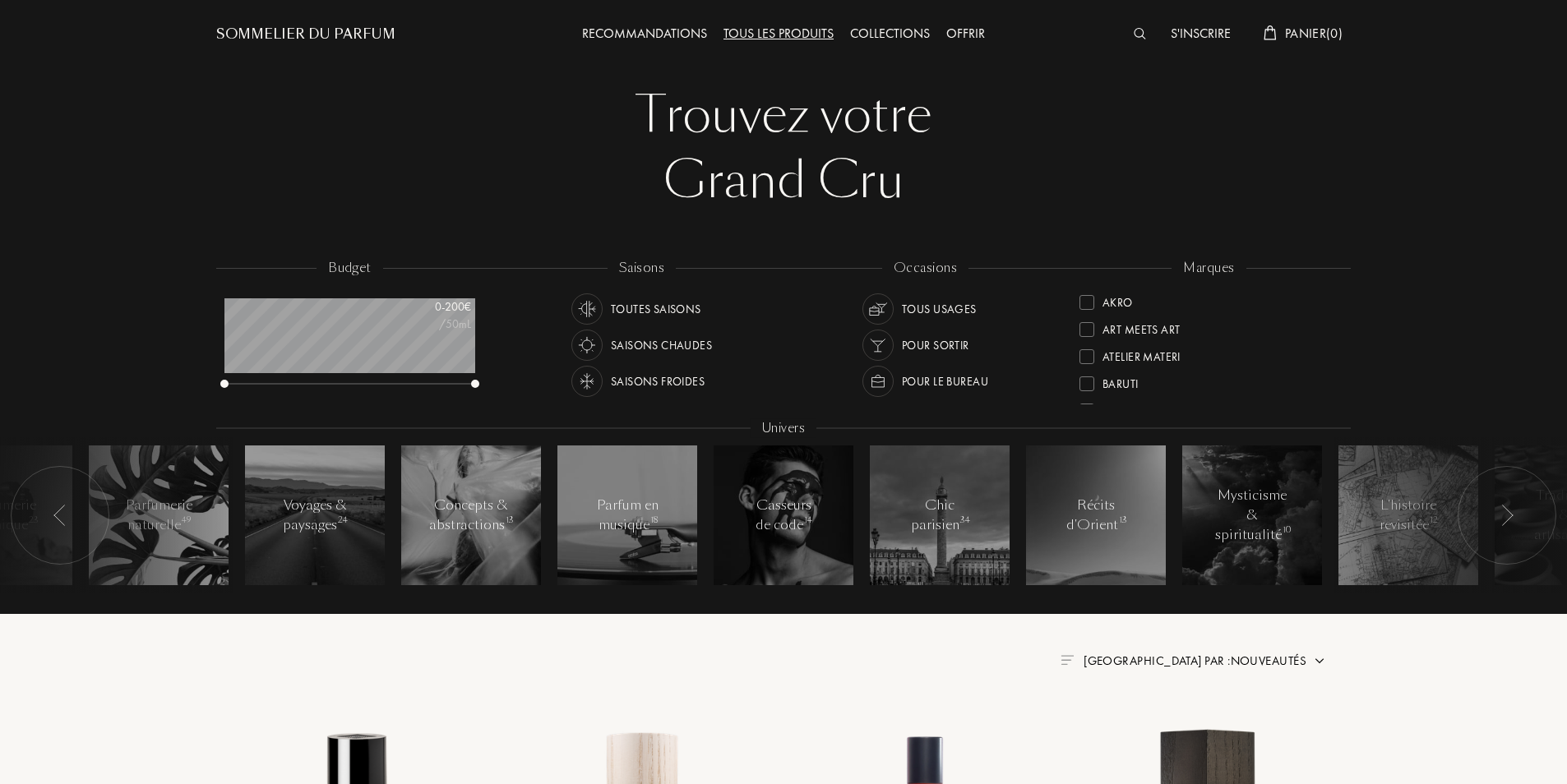
scroll to position [0, 0]
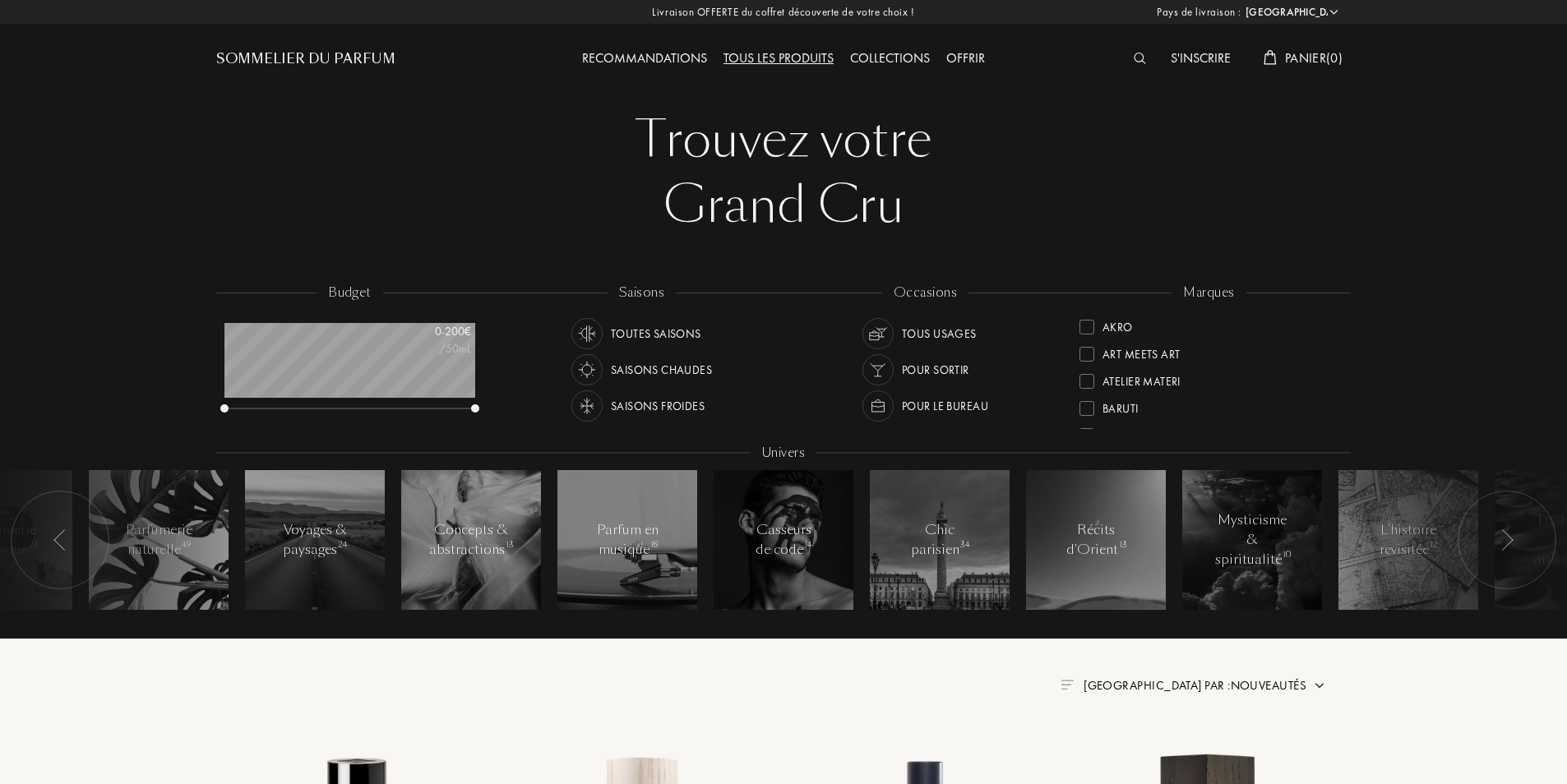
click at [1502, 528] on div at bounding box center [1508, 540] width 99 height 99
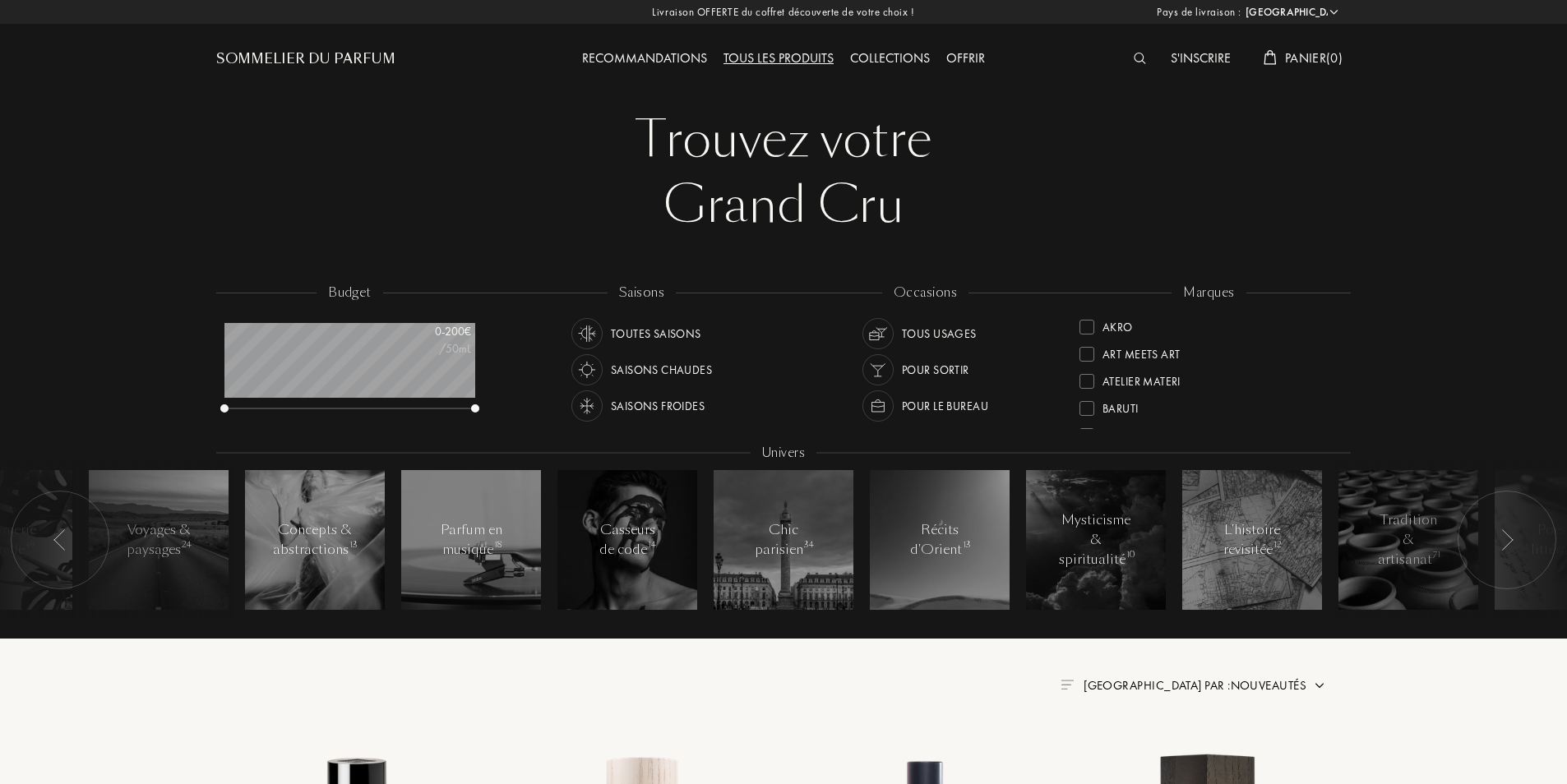
click at [1502, 529] on img at bounding box center [1507, 540] width 14 height 22
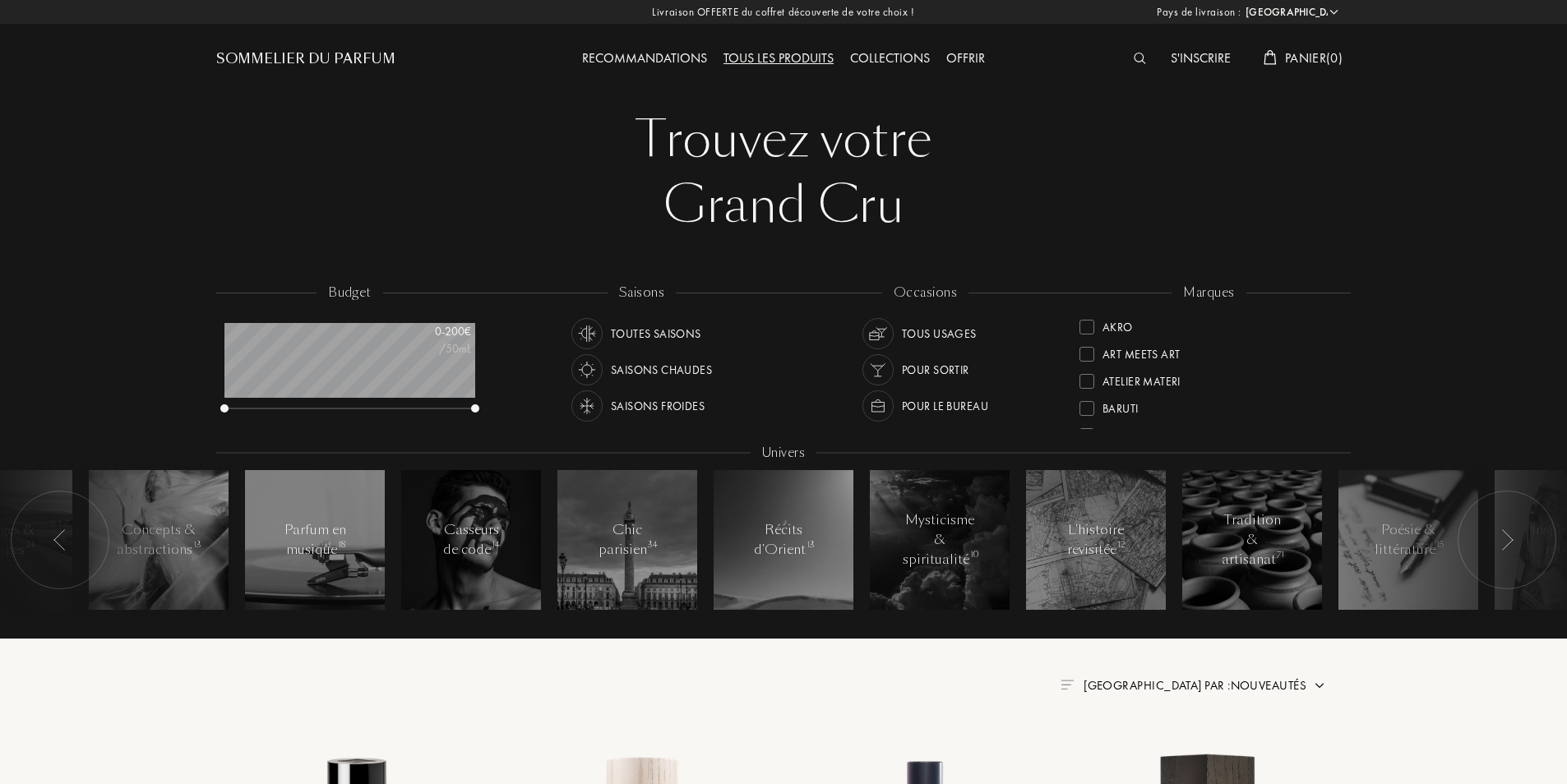
click at [1502, 529] on img at bounding box center [1507, 540] width 14 height 22
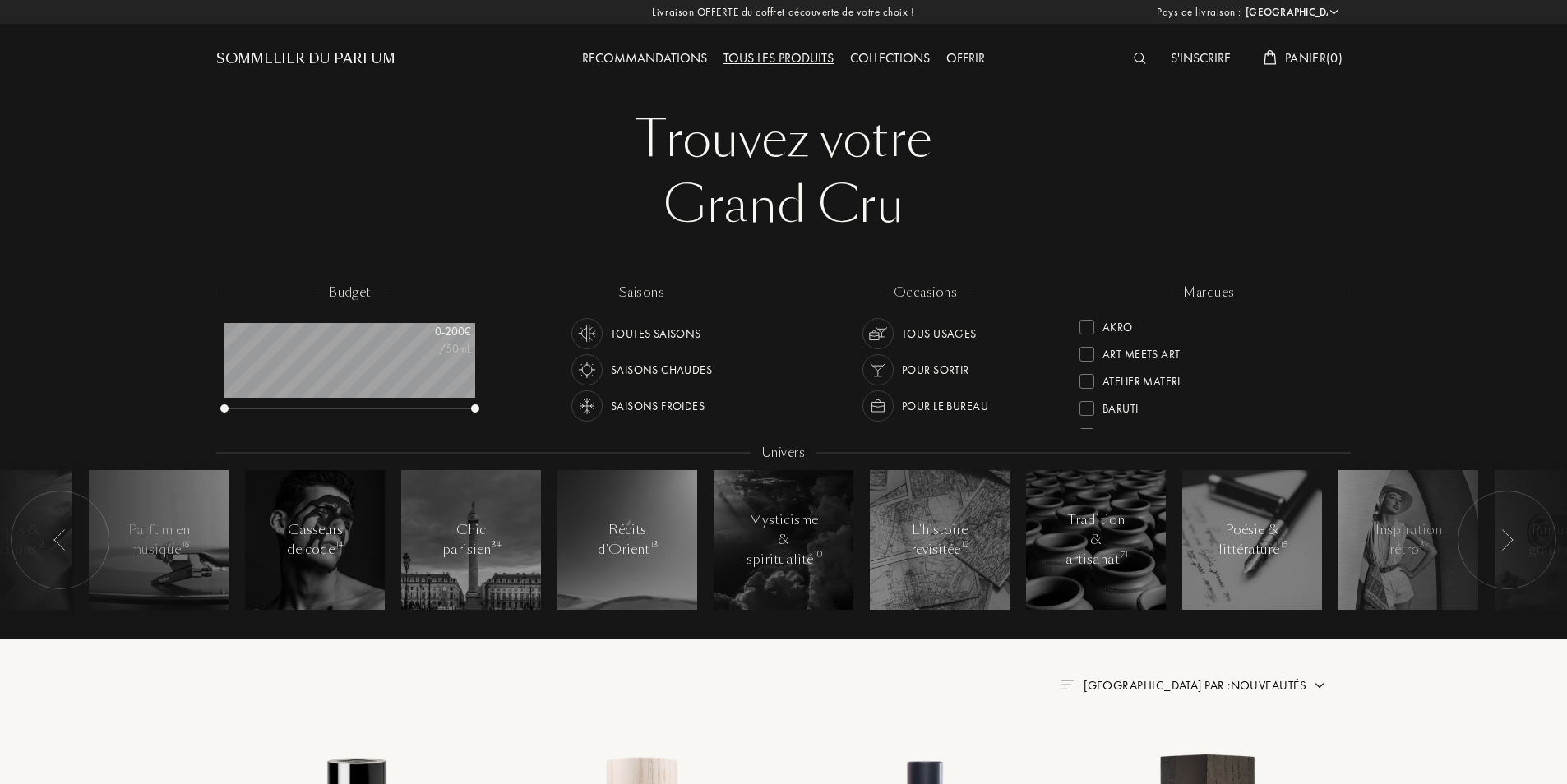
click at [1502, 529] on img at bounding box center [1507, 540] width 14 height 22
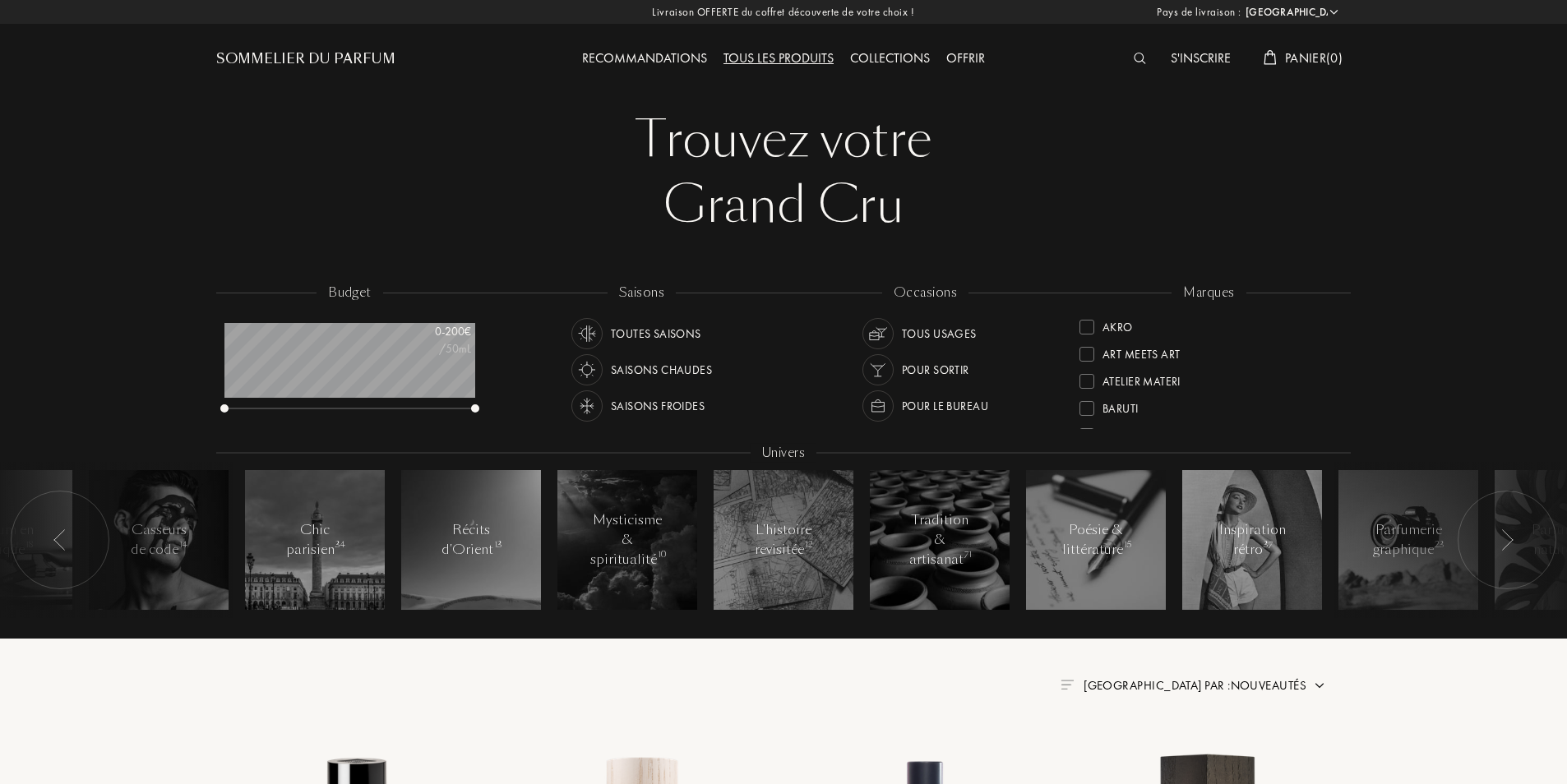
click at [1502, 529] on img at bounding box center [1507, 540] width 14 height 22
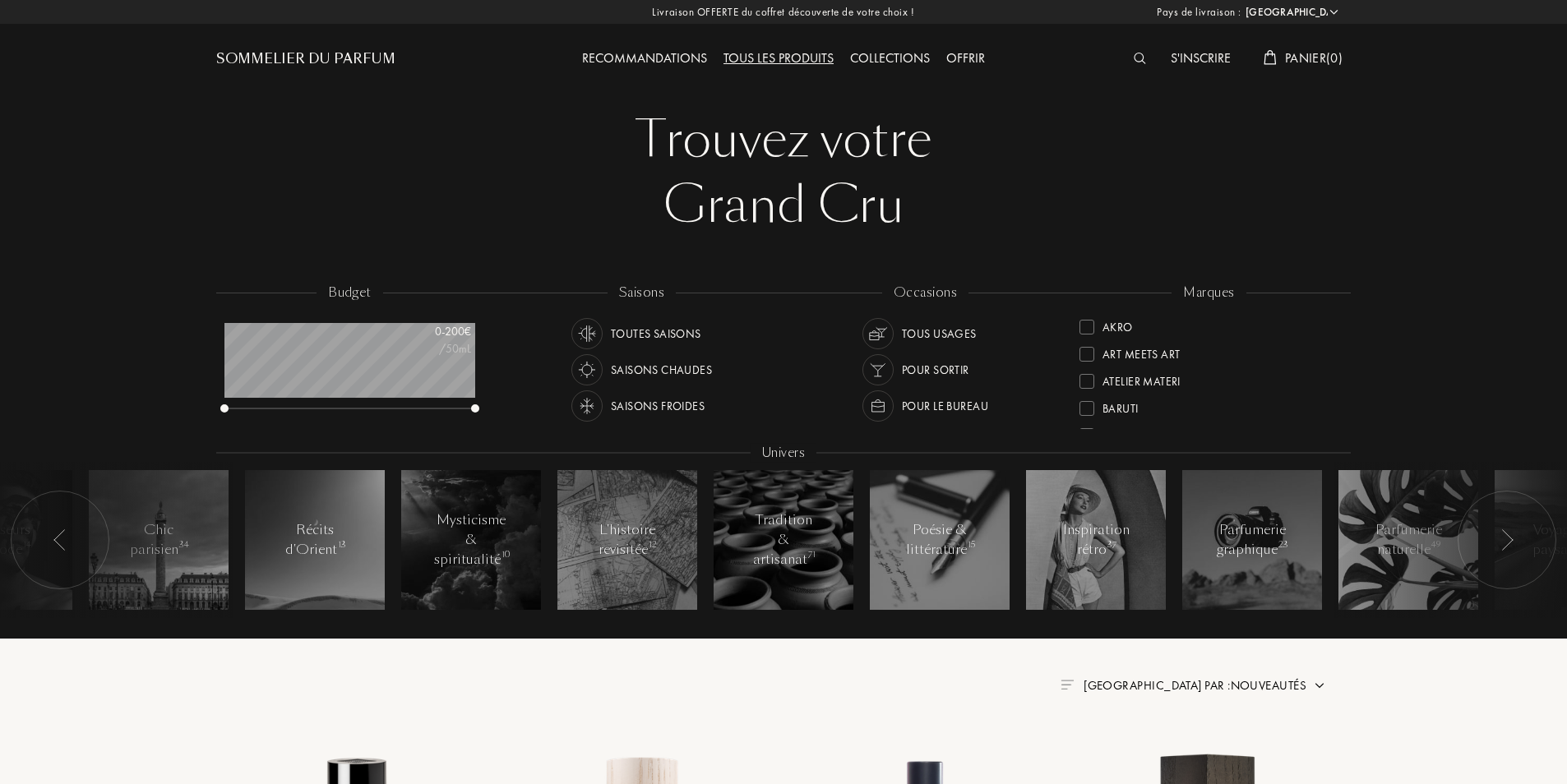
click at [1502, 529] on img at bounding box center [1507, 540] width 14 height 22
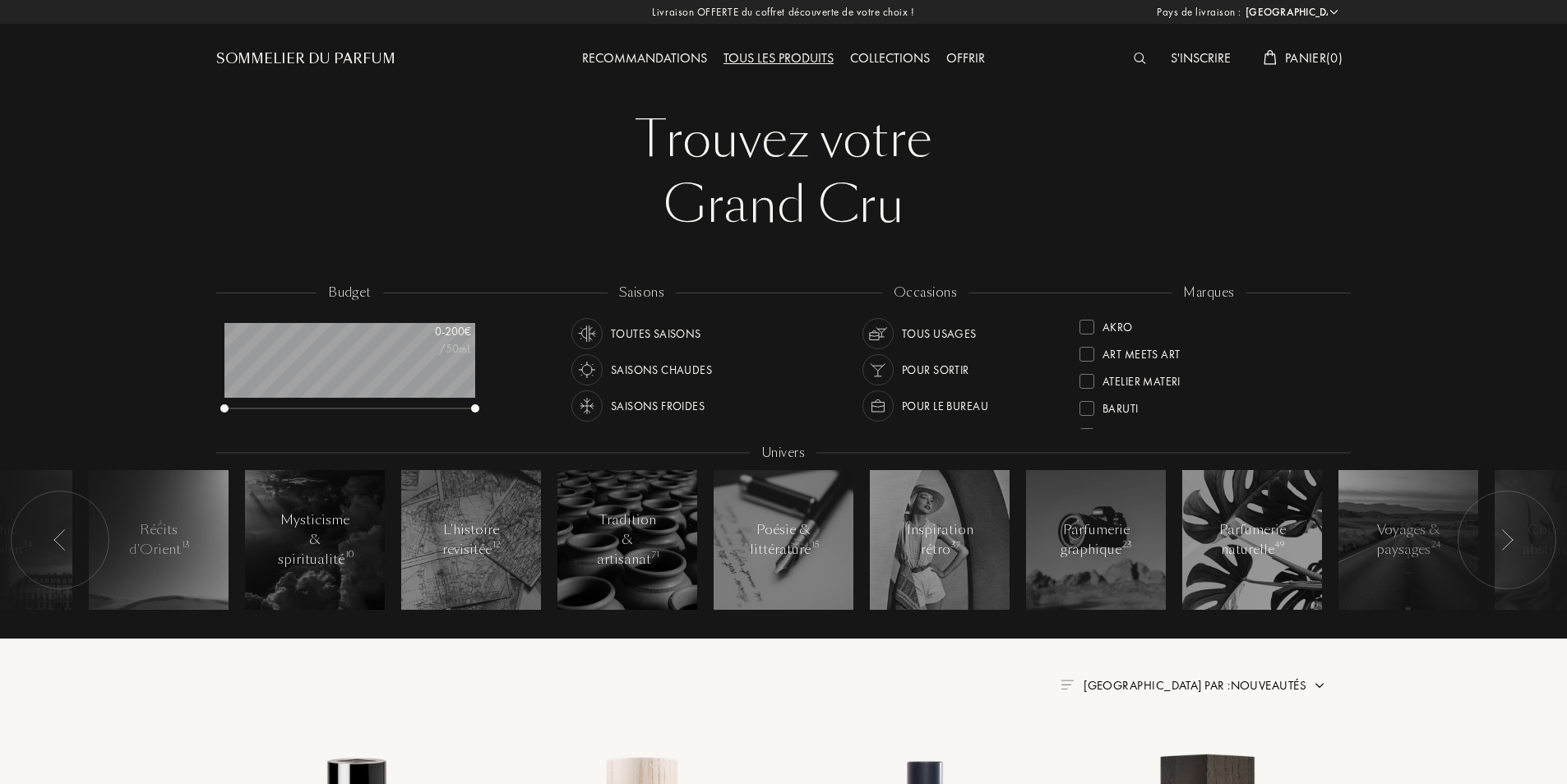
scroll to position [82, 0]
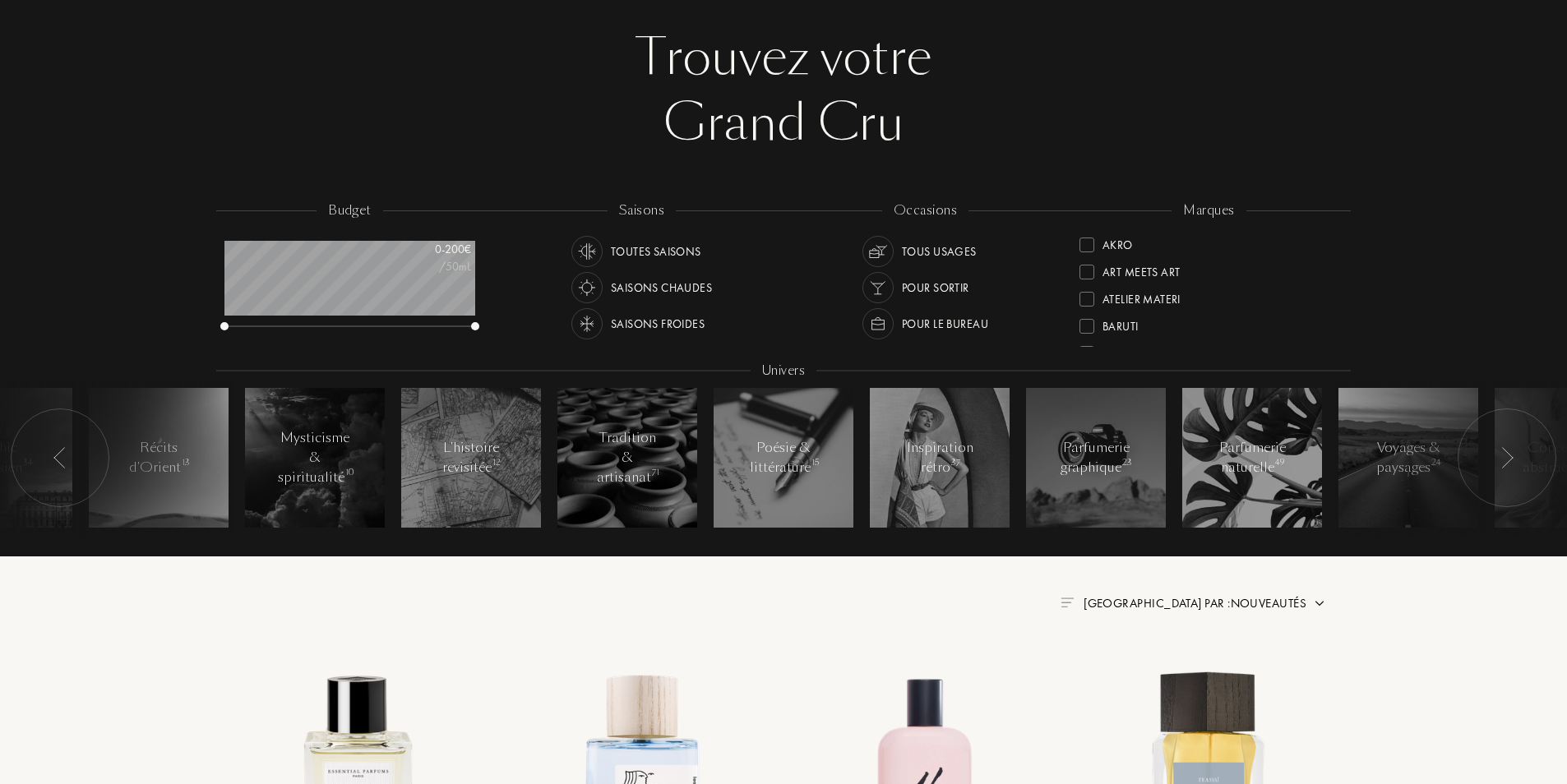
click at [625, 319] on div "Saisons froides" at bounding box center [657, 323] width 94 height 32
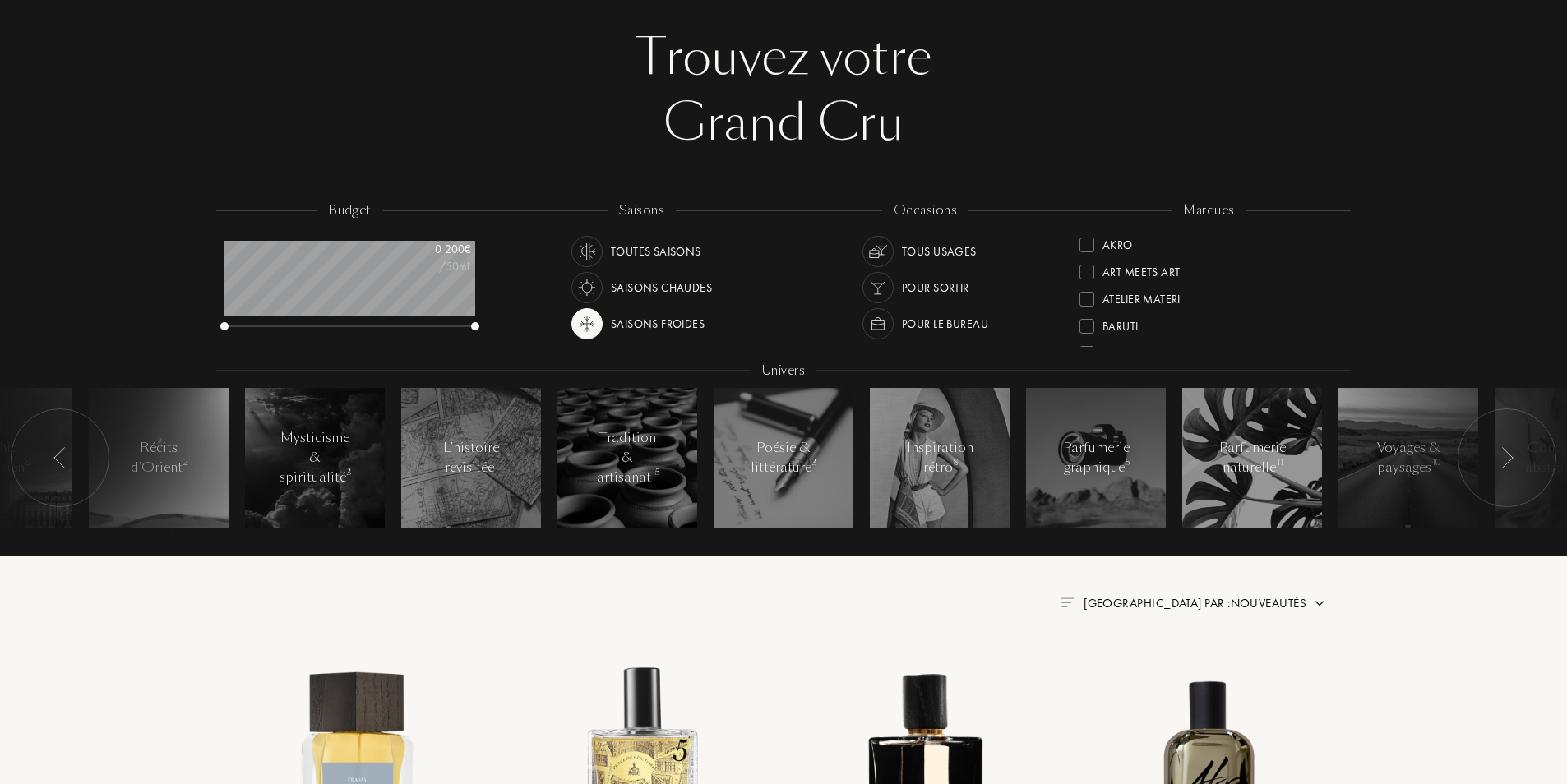
click at [876, 293] on img at bounding box center [878, 288] width 23 height 23
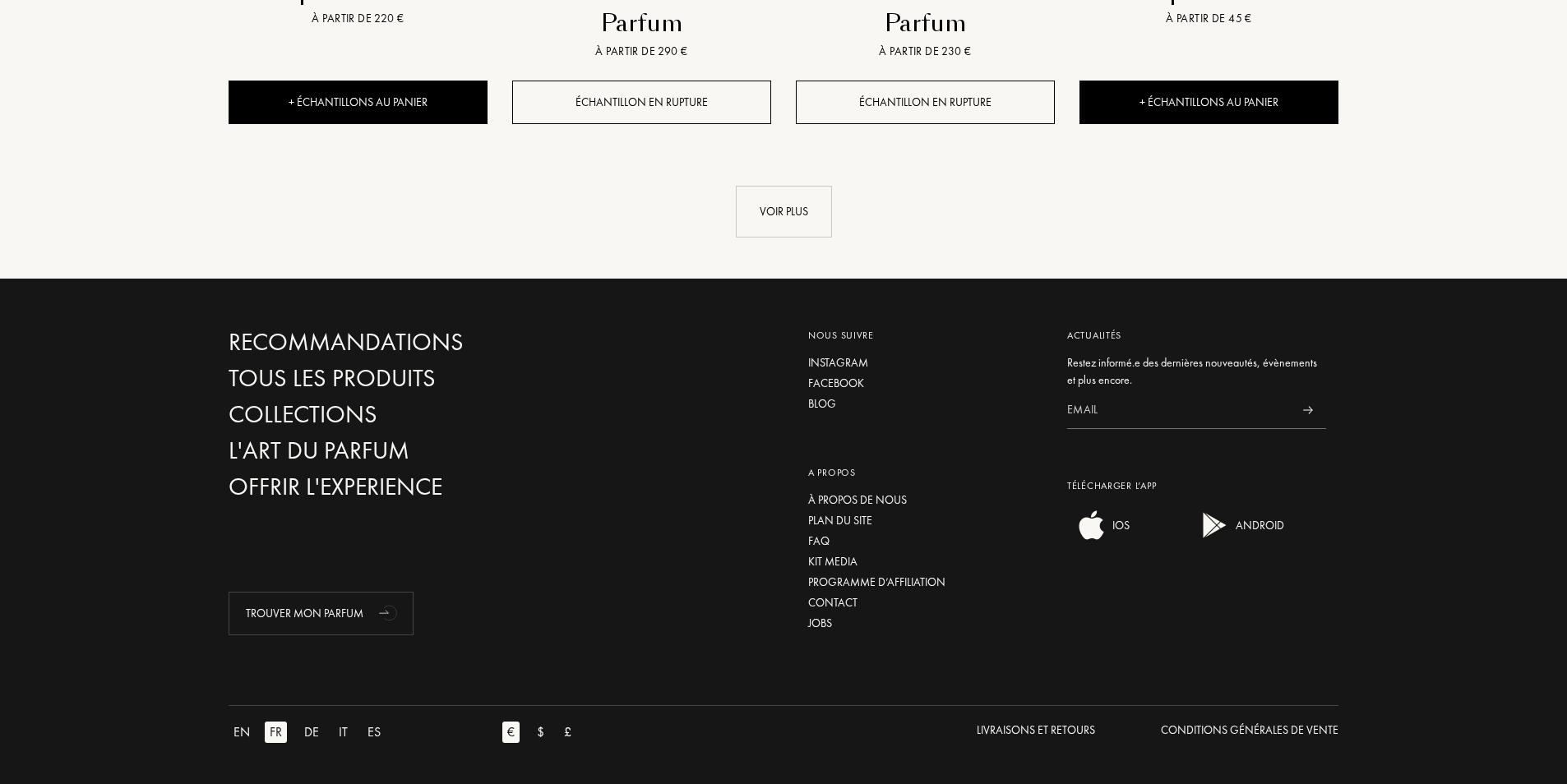
scroll to position [1616, 0]
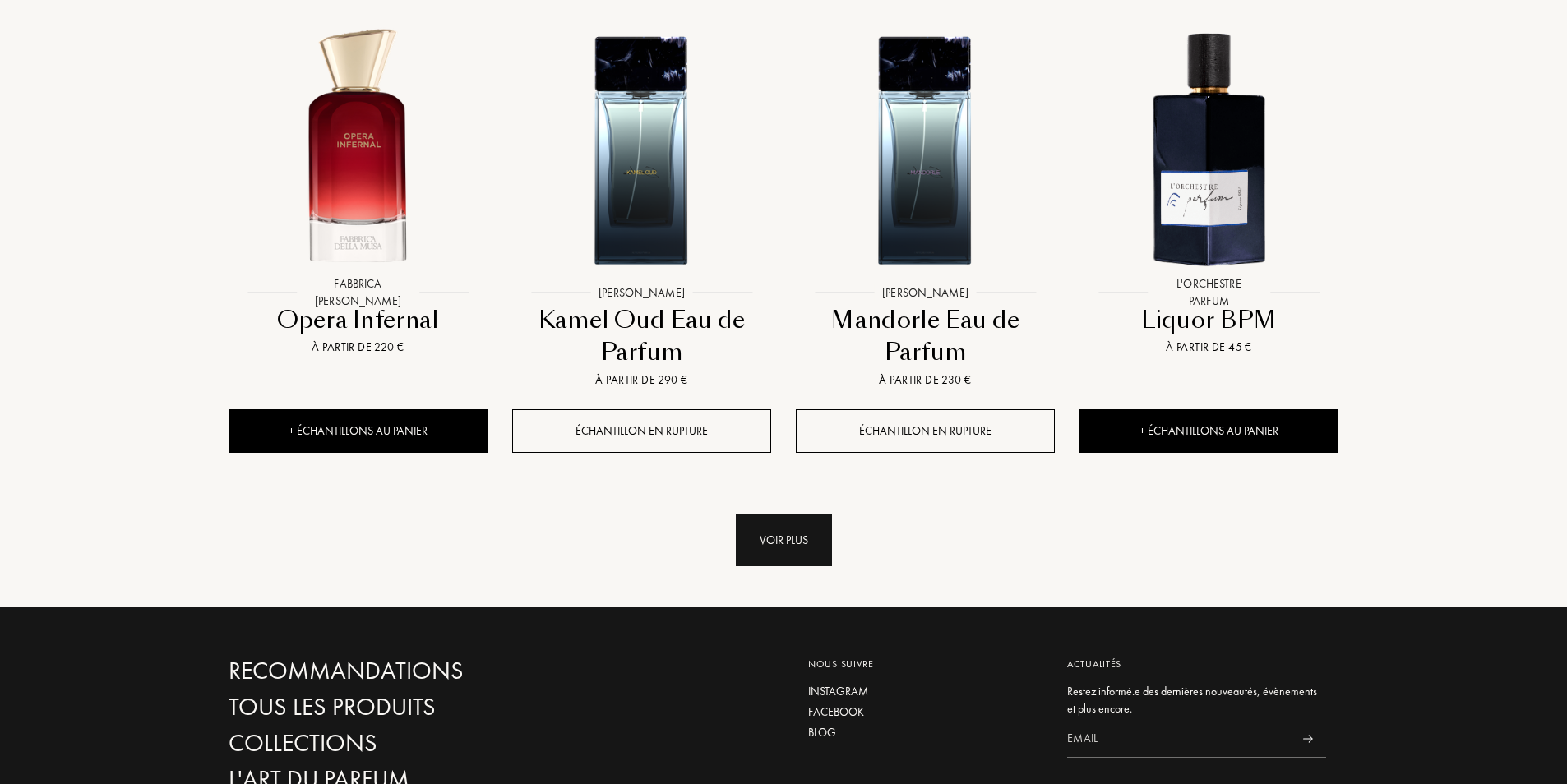
click at [765, 535] on div "Voir plus" at bounding box center [784, 541] width 96 height 52
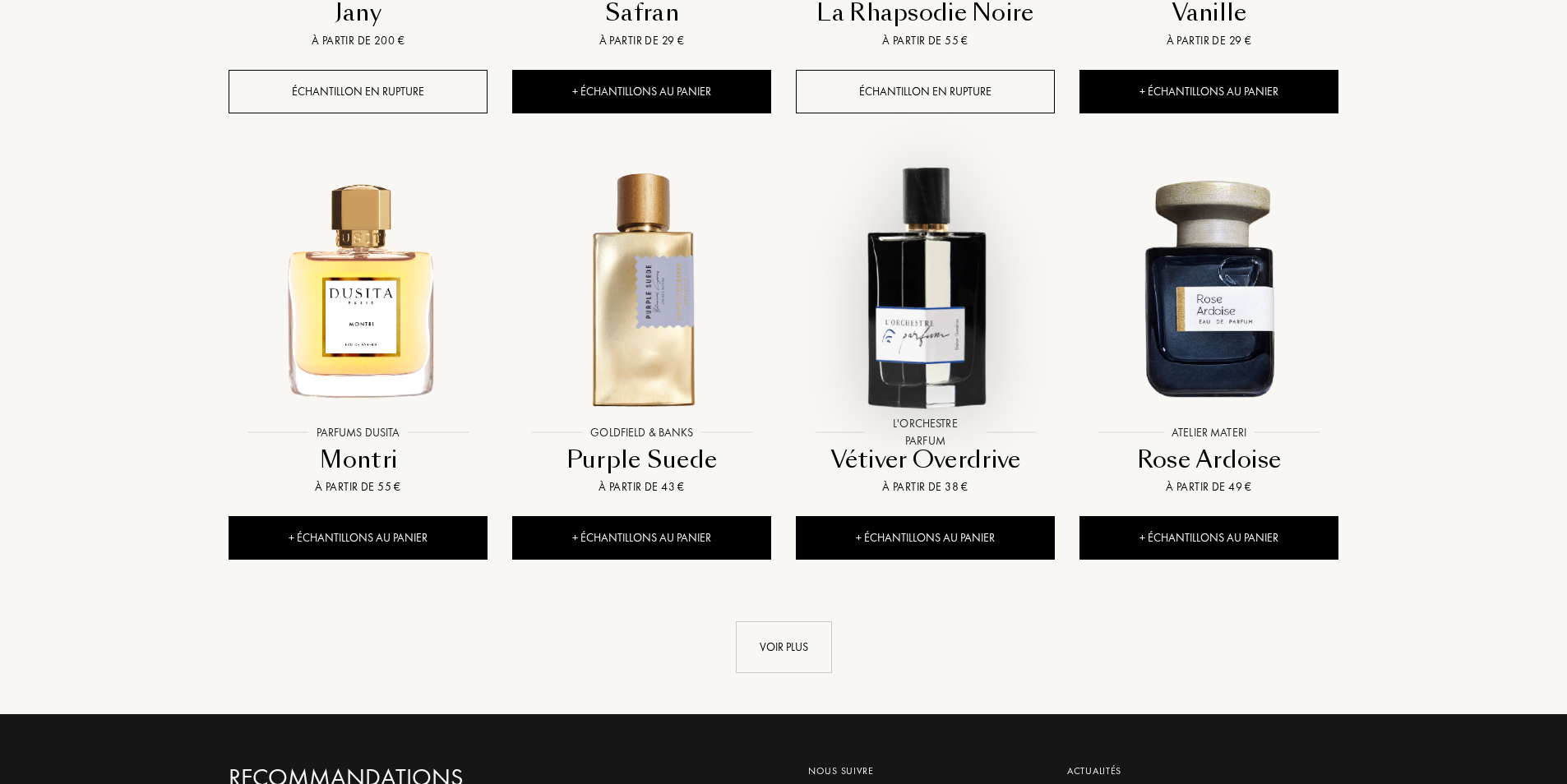
scroll to position [3177, 0]
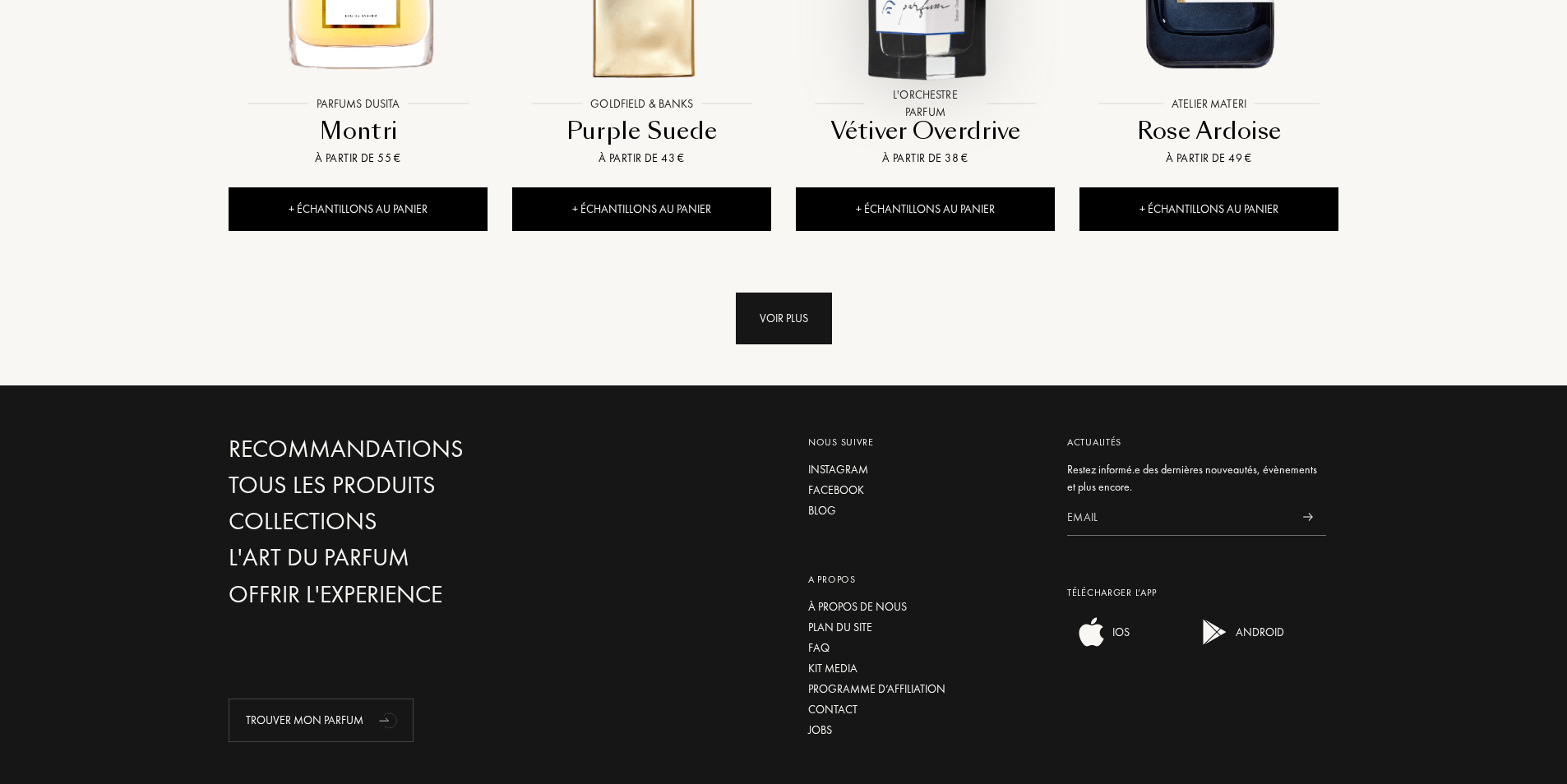
click at [812, 318] on div "Voir plus" at bounding box center [784, 319] width 96 height 52
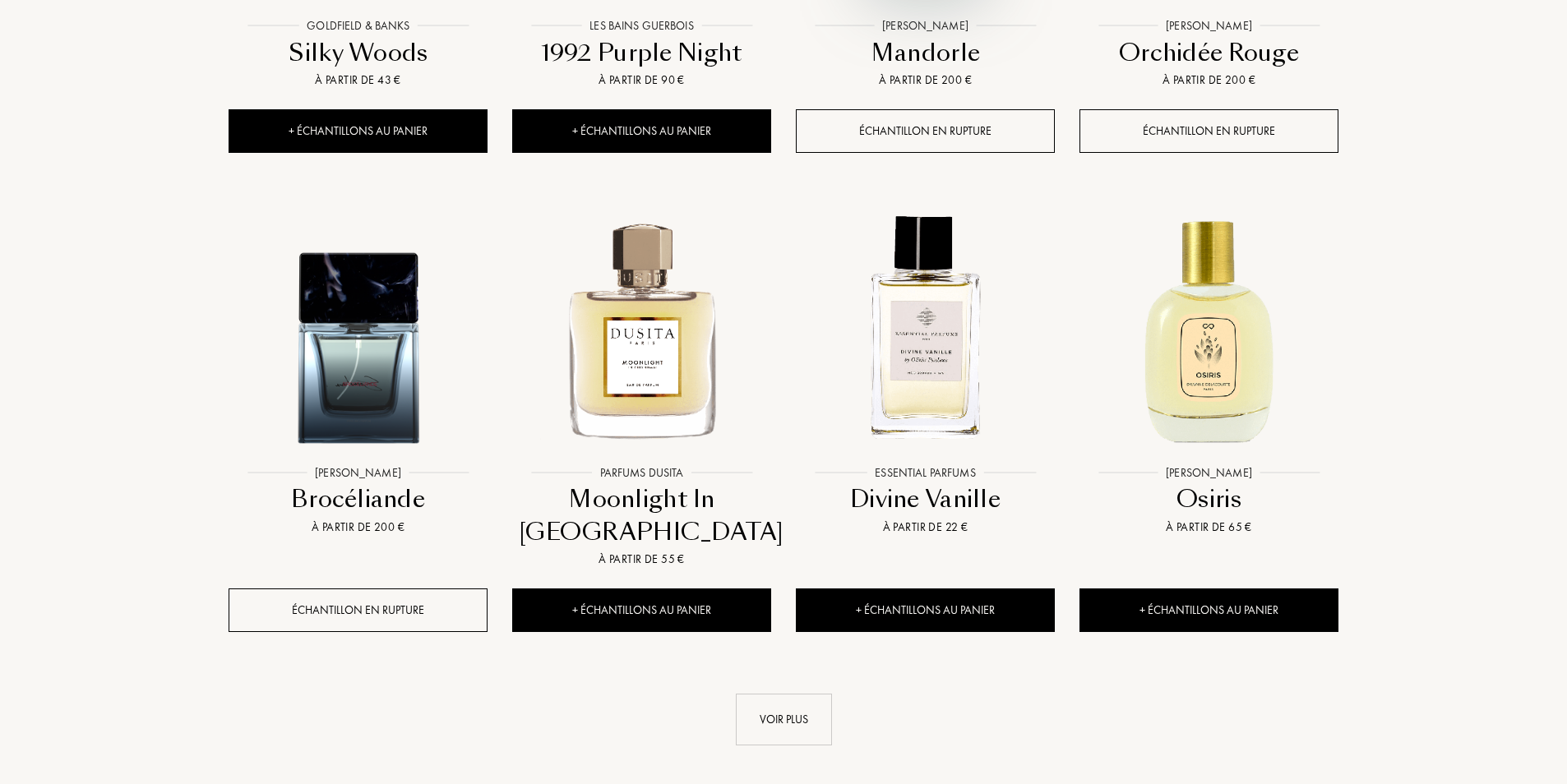
scroll to position [4328, 0]
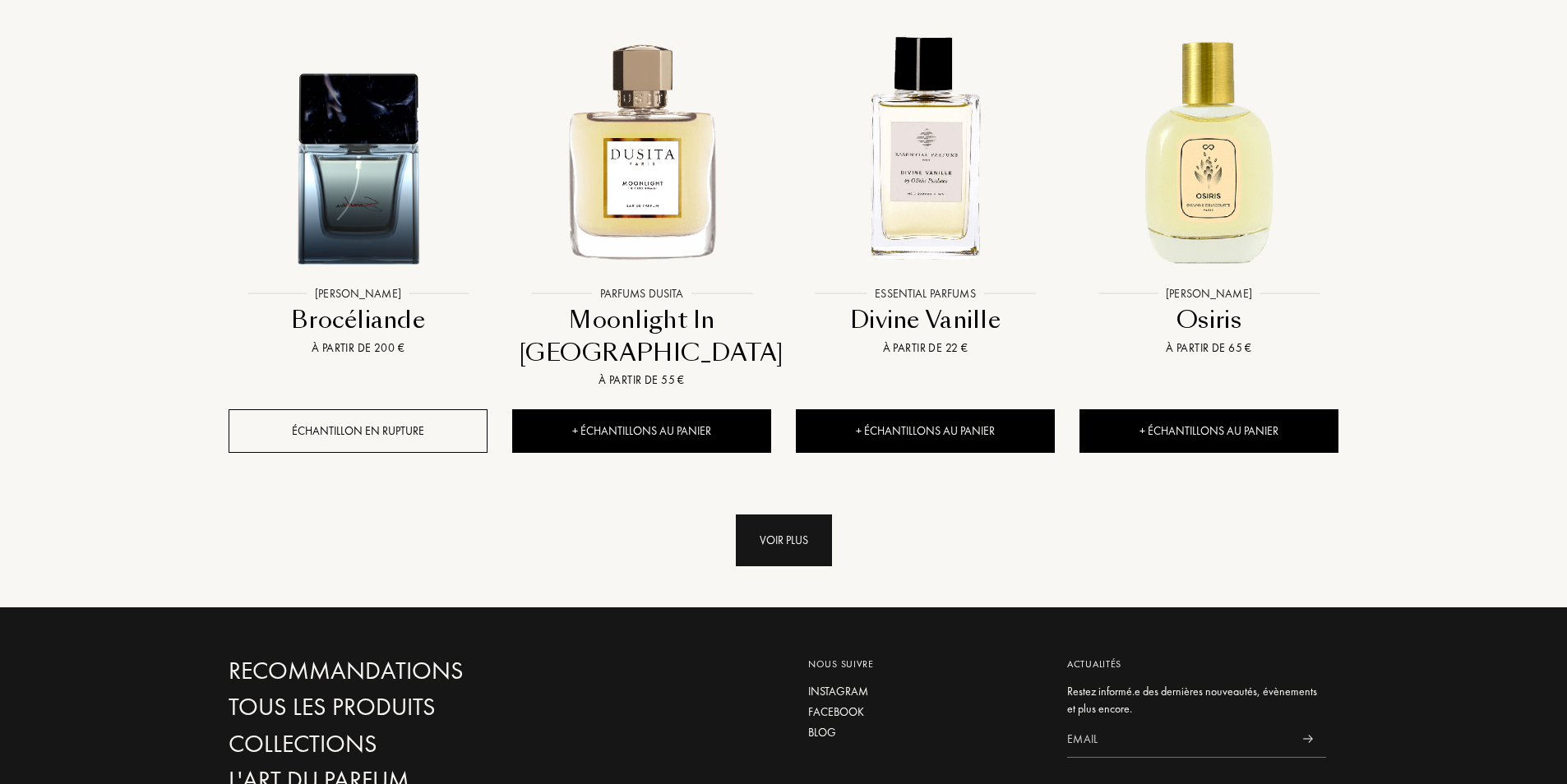
click at [787, 532] on div "Voir plus" at bounding box center [784, 541] width 96 height 52
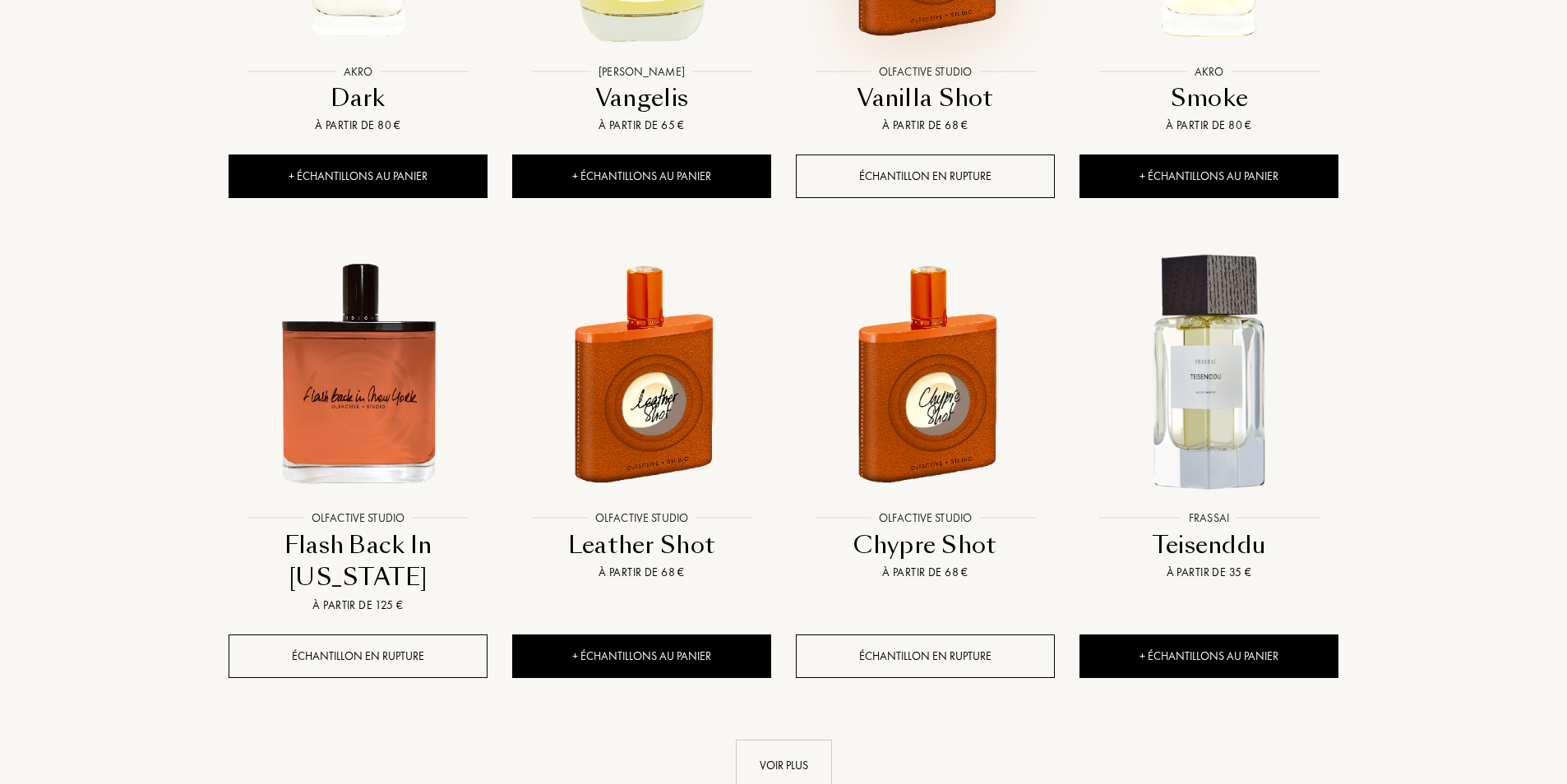
scroll to position [5643, 0]
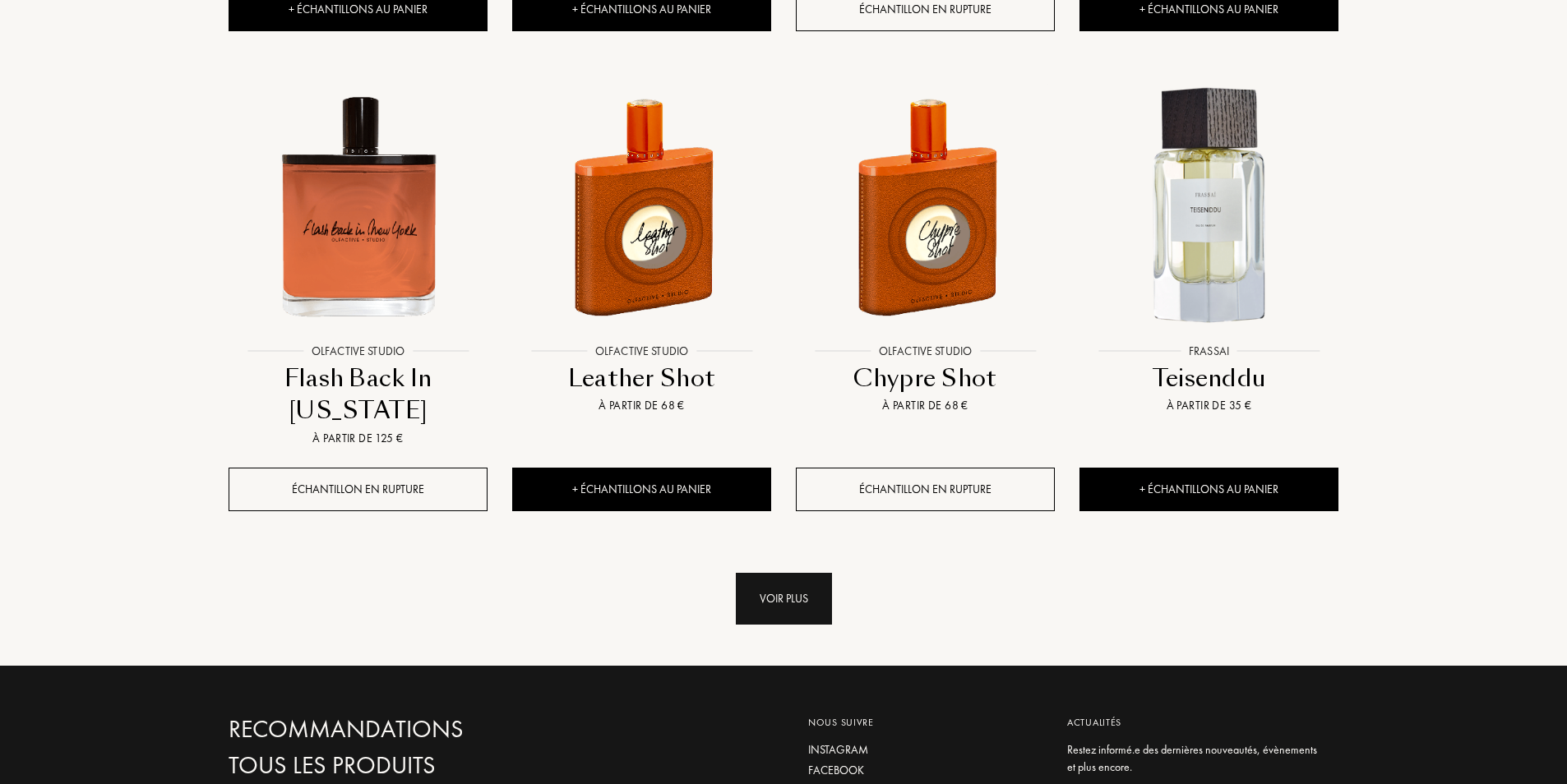
click at [746, 600] on div "Voir plus" at bounding box center [784, 599] width 96 height 52
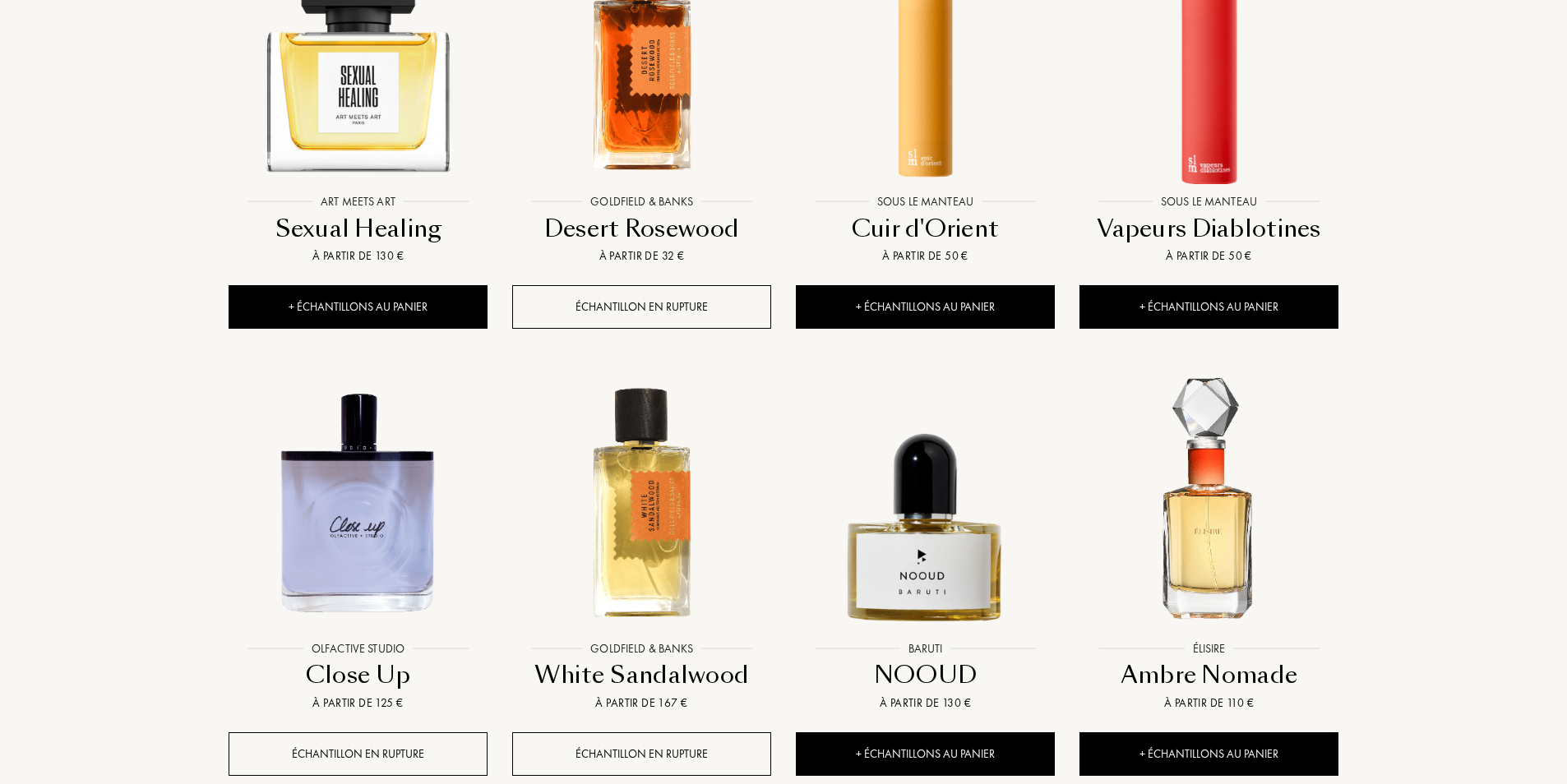
scroll to position [6958, 0]
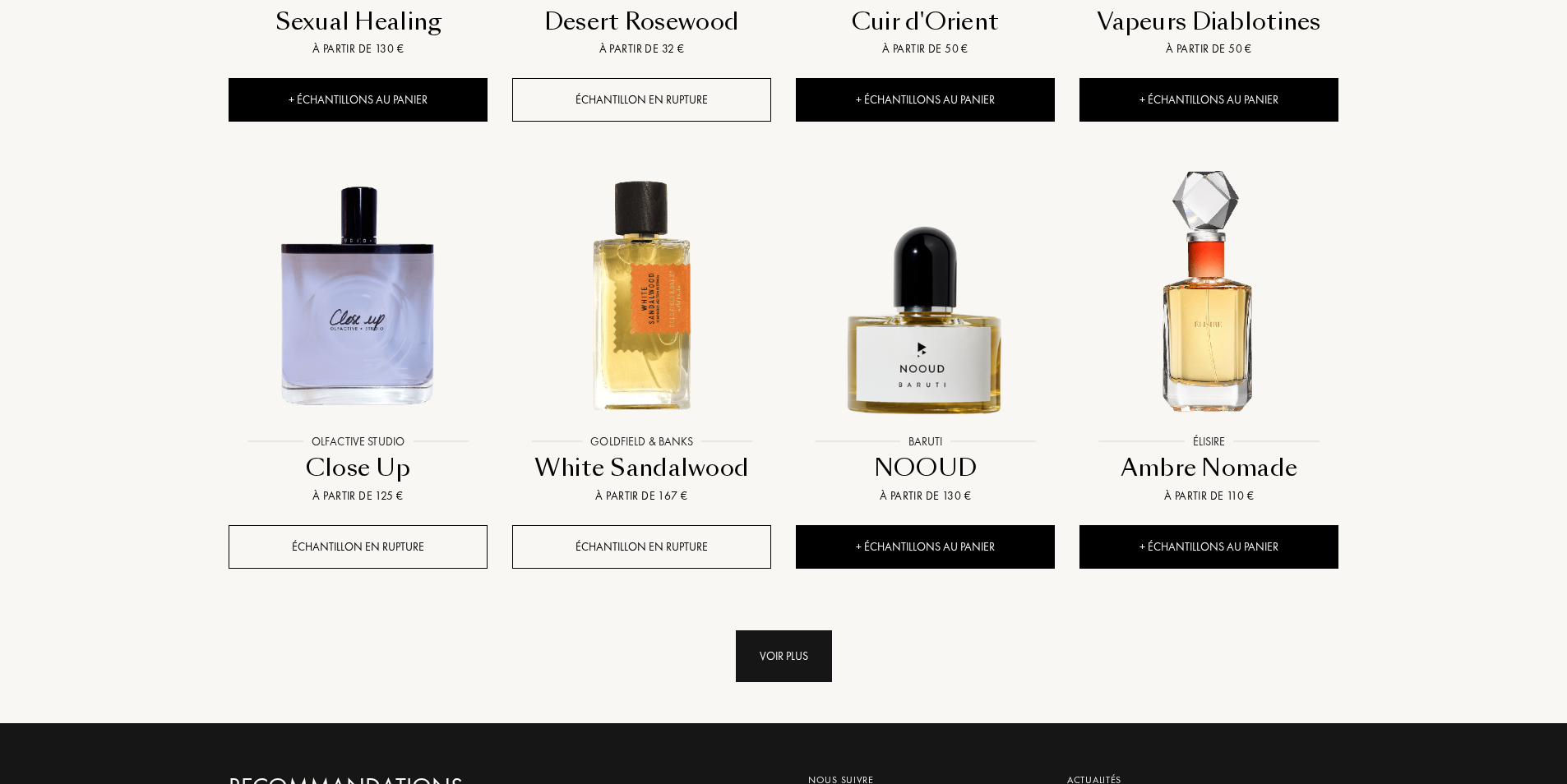
click at [789, 653] on div "Voir plus" at bounding box center [784, 656] width 96 height 52
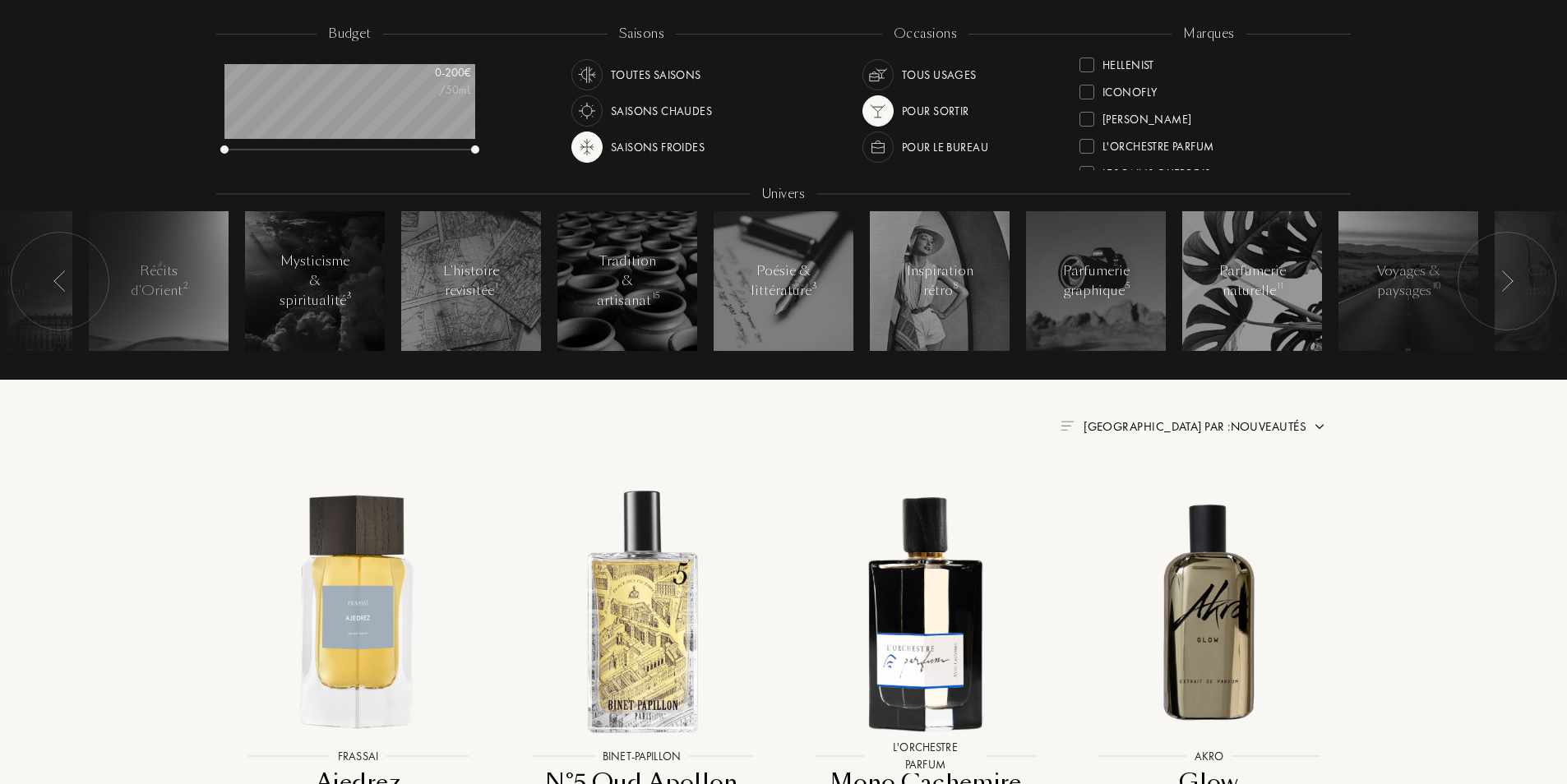
scroll to position [0, 0]
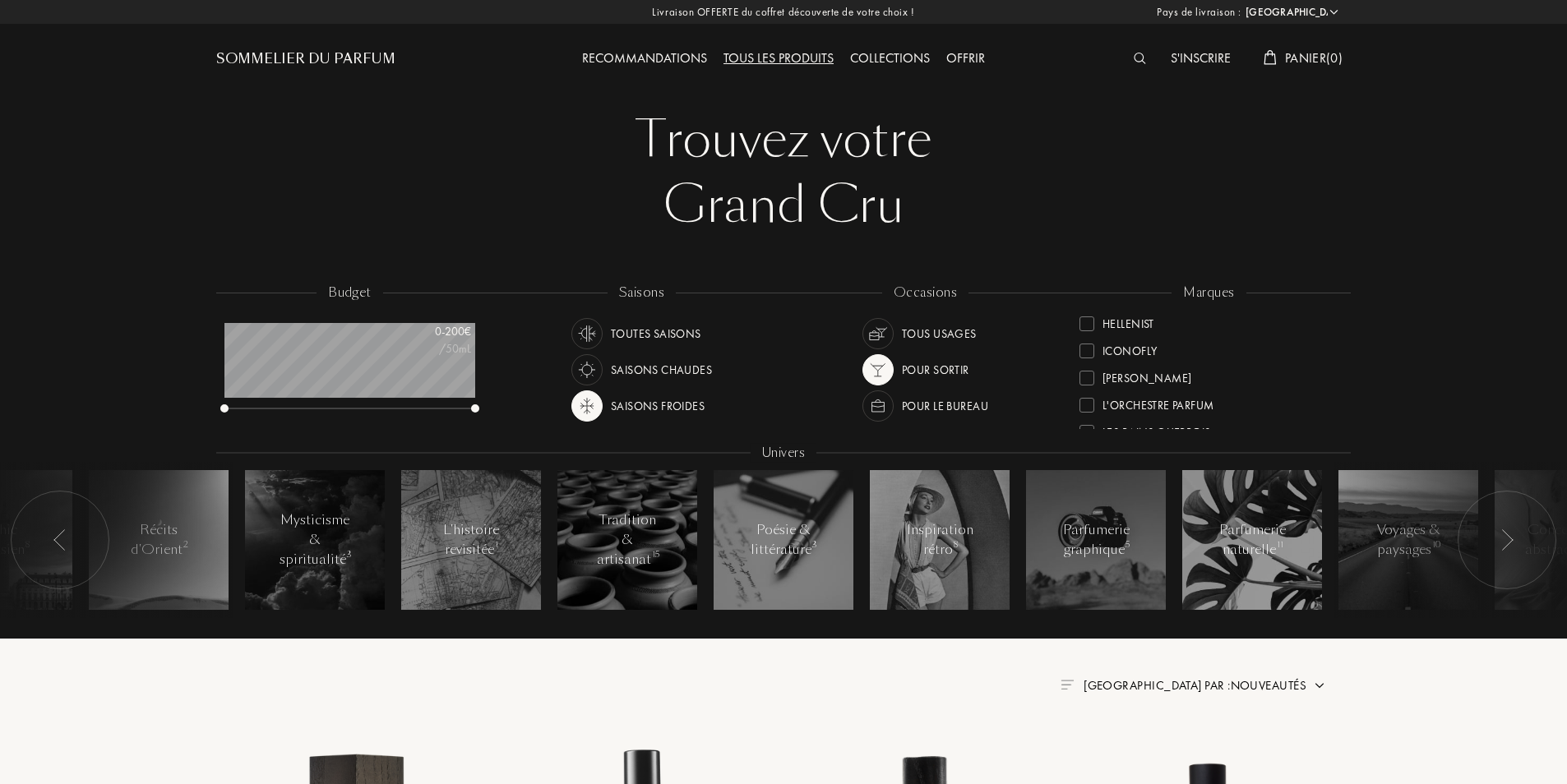
click at [877, 52] on div "Collections" at bounding box center [890, 59] width 96 height 22
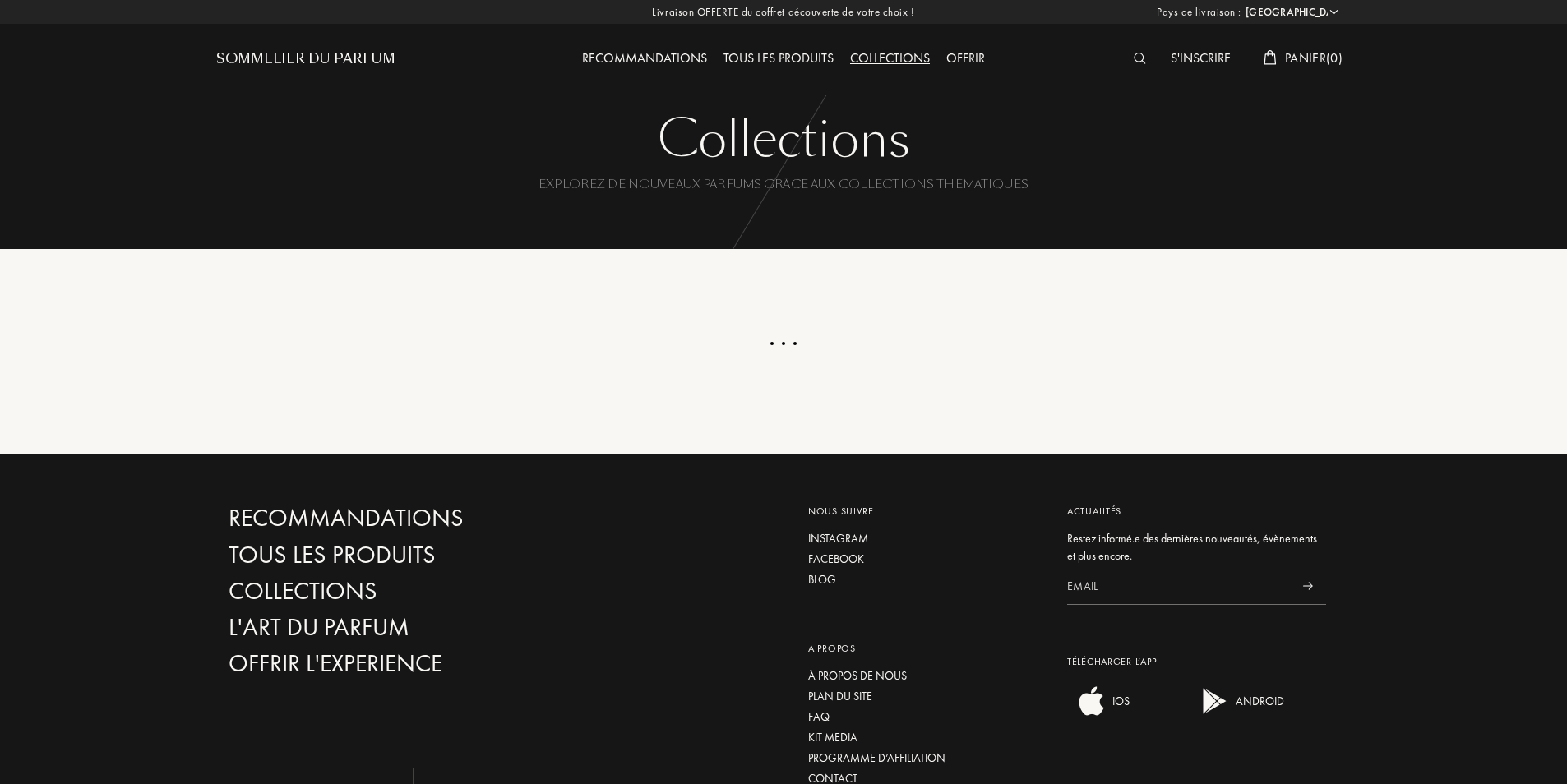
select select "FR"
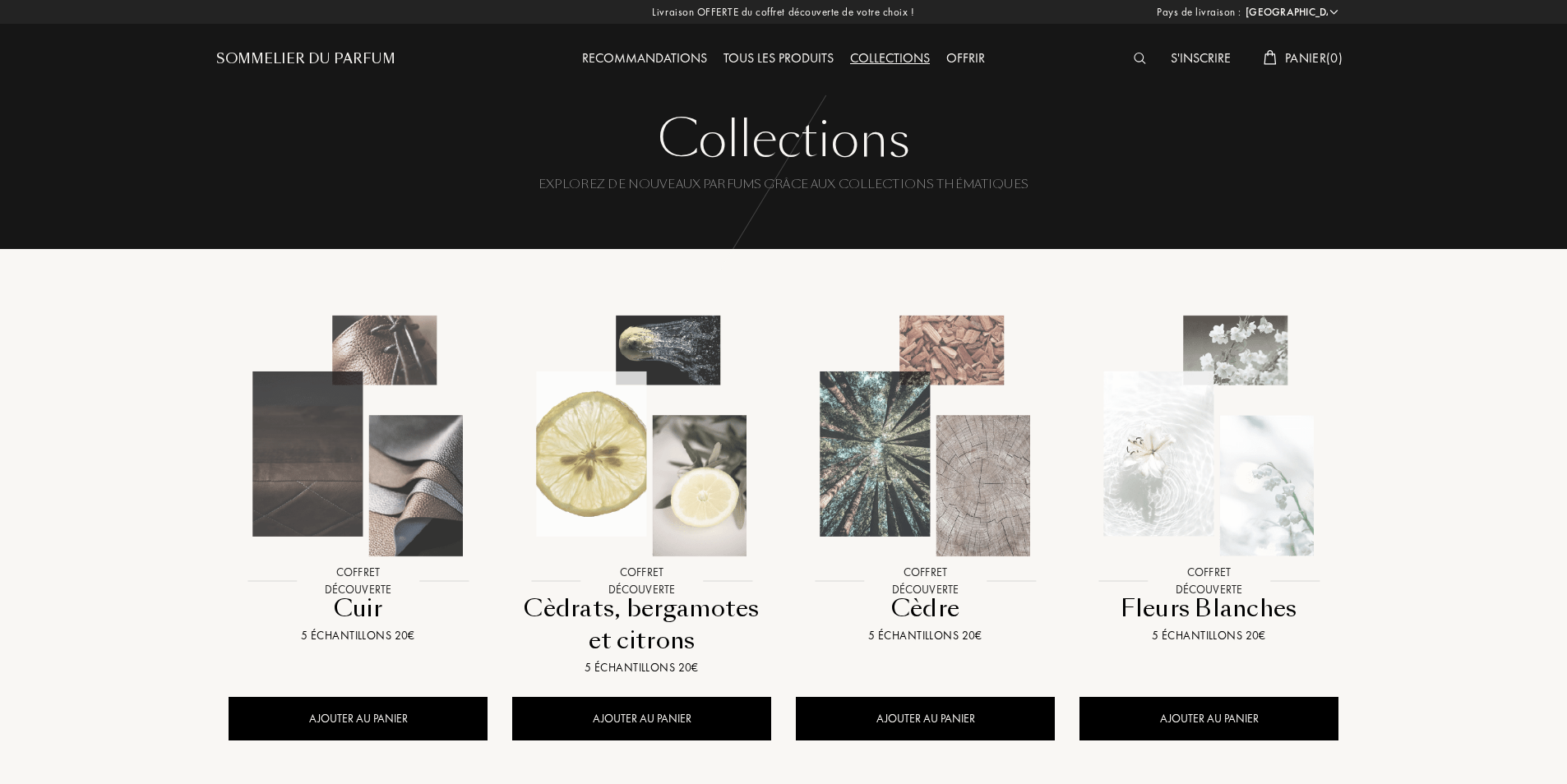
click at [645, 56] on div "Recommandations" at bounding box center [644, 59] width 141 height 22
click at [238, 59] on div "Sommelier du Parfum" at bounding box center [305, 59] width 179 height 20
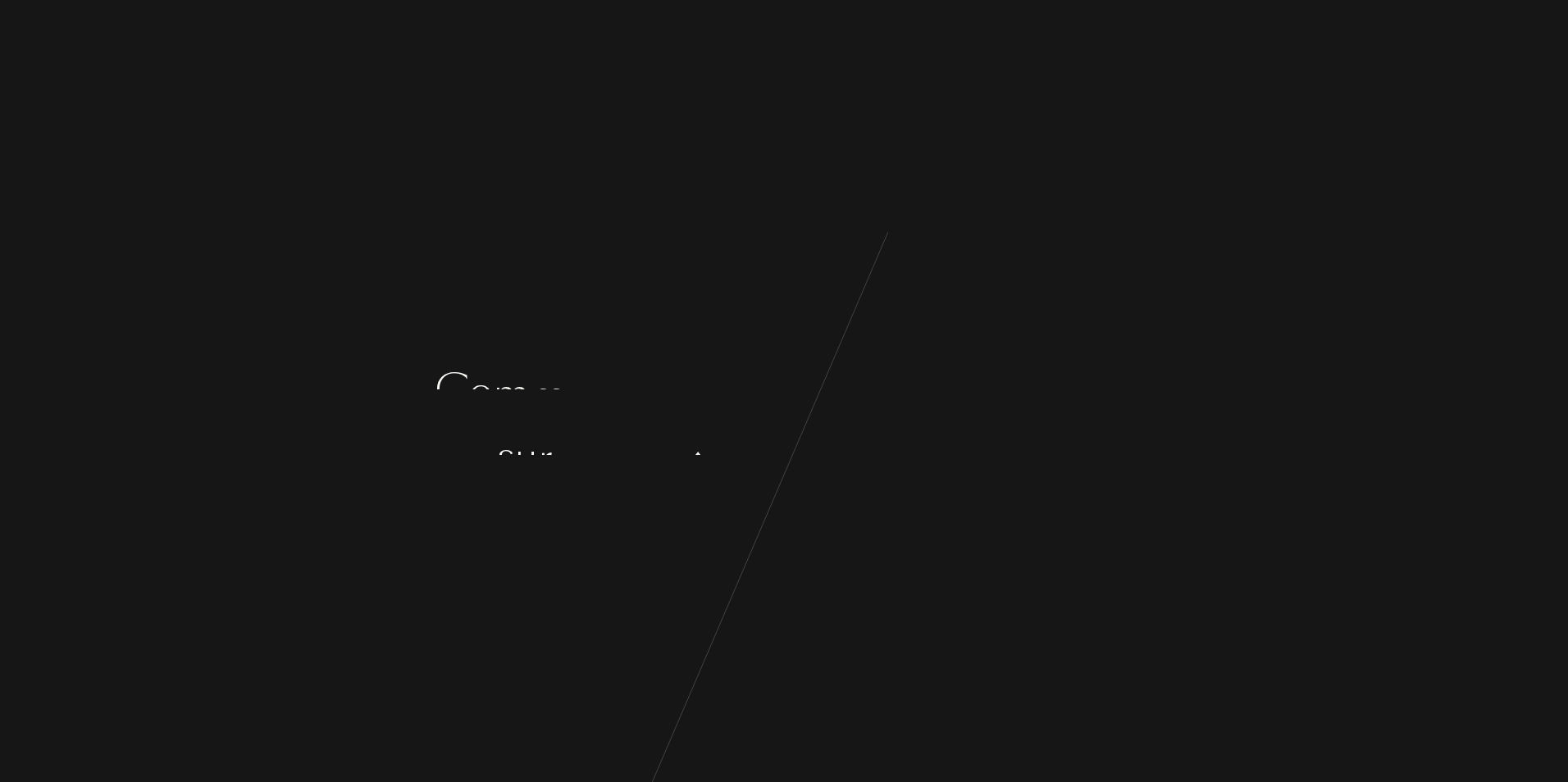
click at [457, 174] on div "C o m m e n ç o n s p a r q u e l q u e s q u e s t i o n s s u r v o s g o û t…" at bounding box center [784, 391] width 1568 height 782
click at [762, 358] on div "r" at bounding box center [761, 358] width 14 height 61
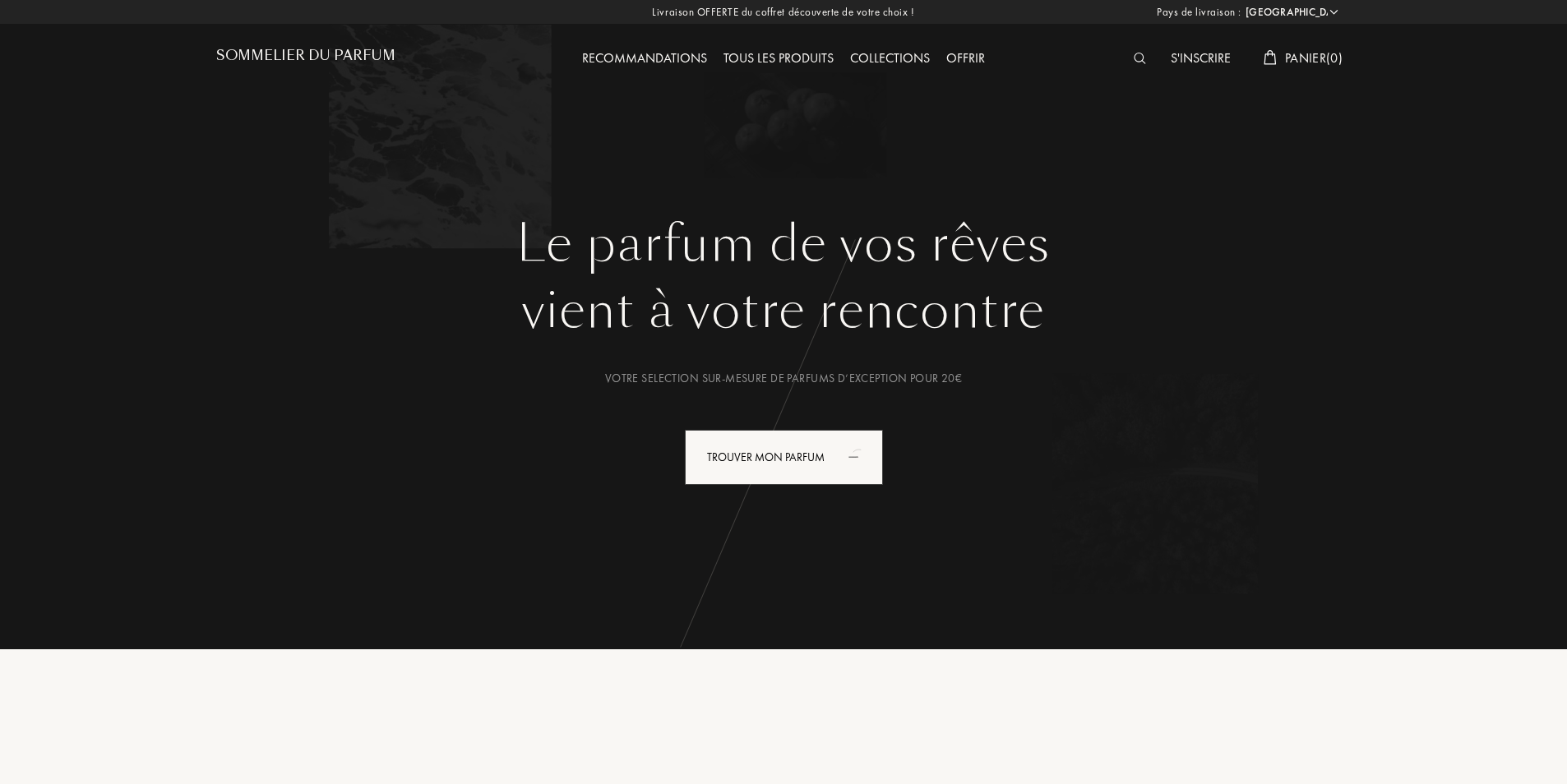
select select "FR"
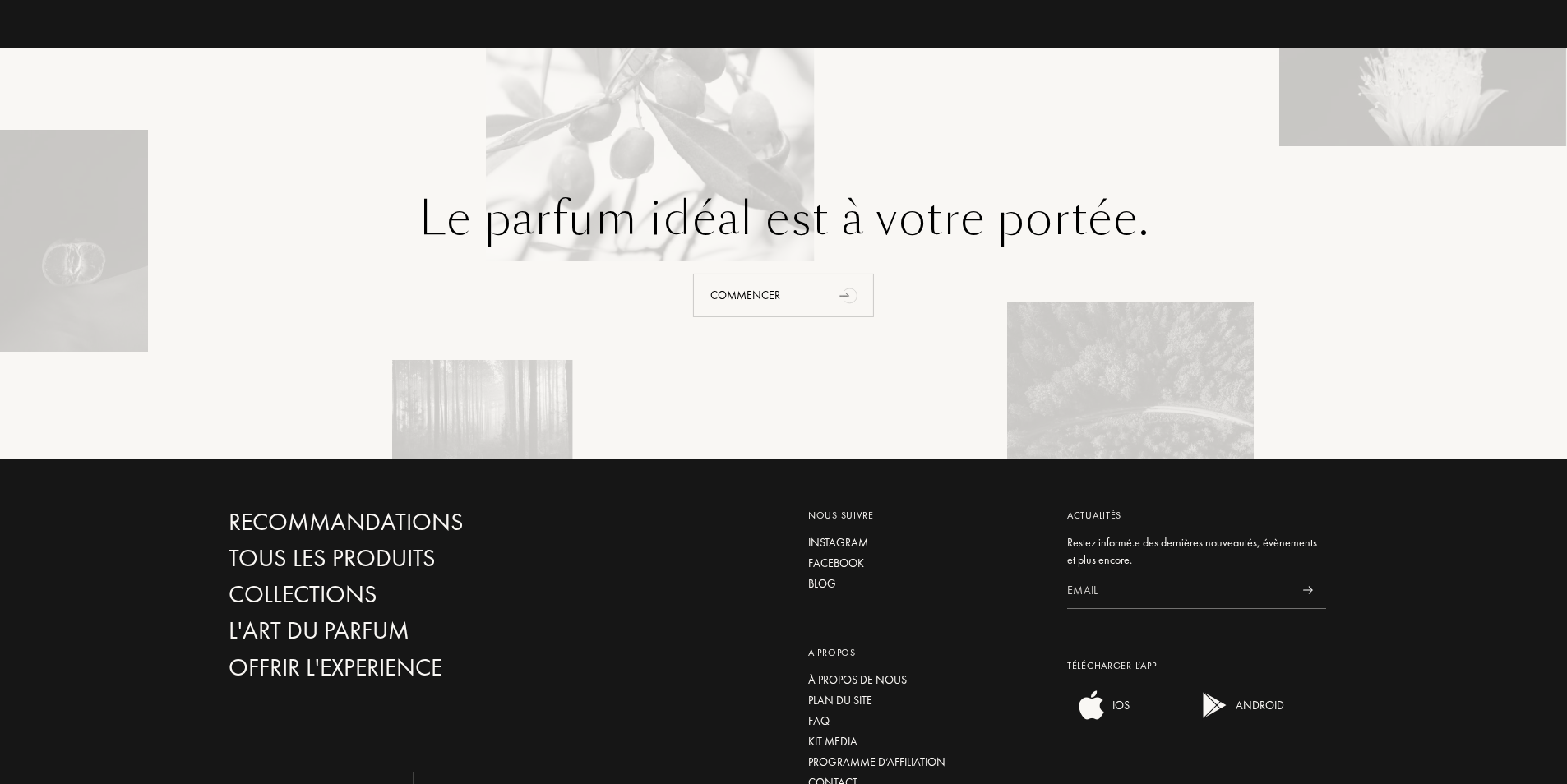
scroll to position [3725, 0]
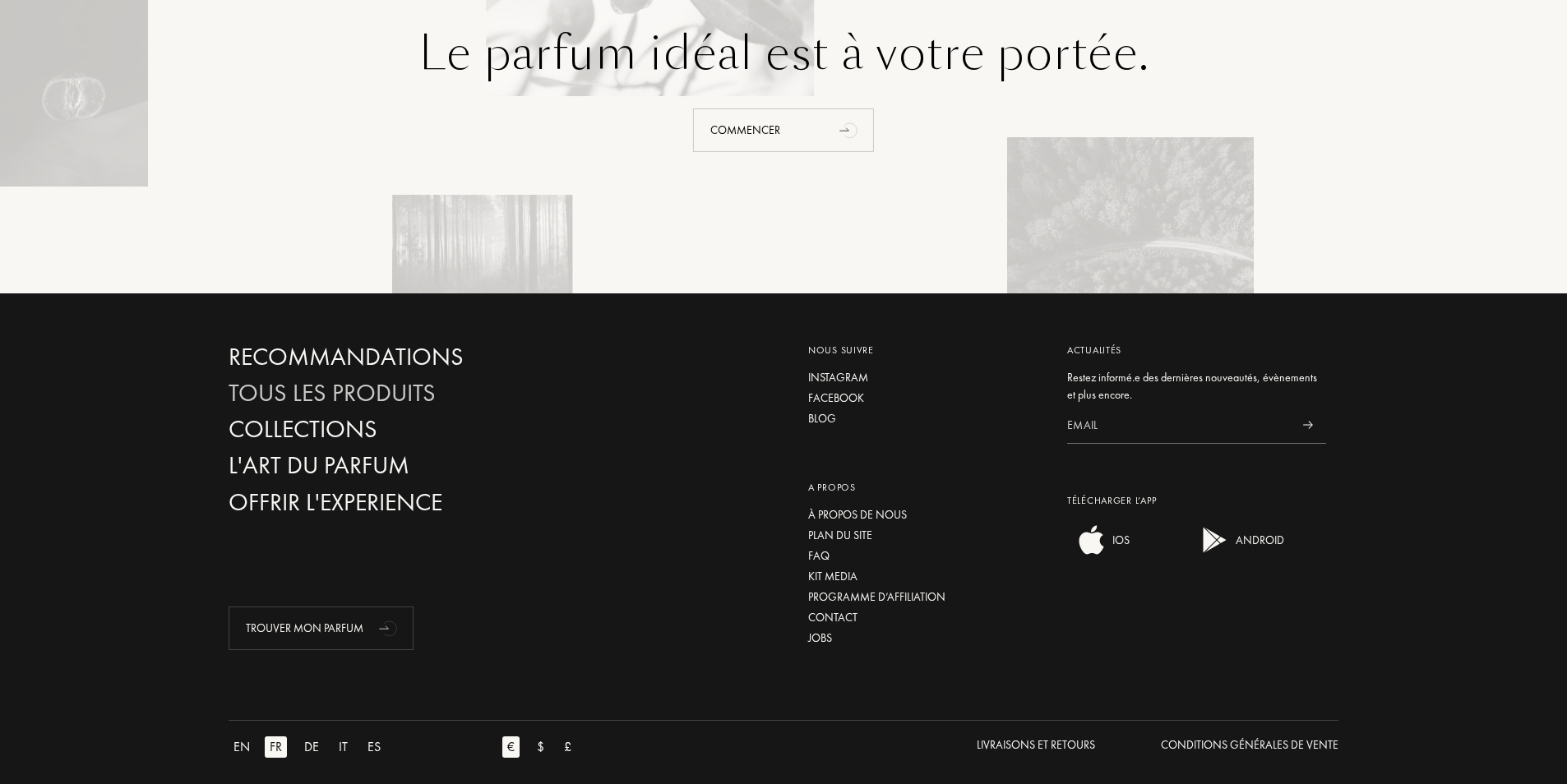
click at [364, 380] on div "Tous les produits" at bounding box center [405, 393] width 354 height 29
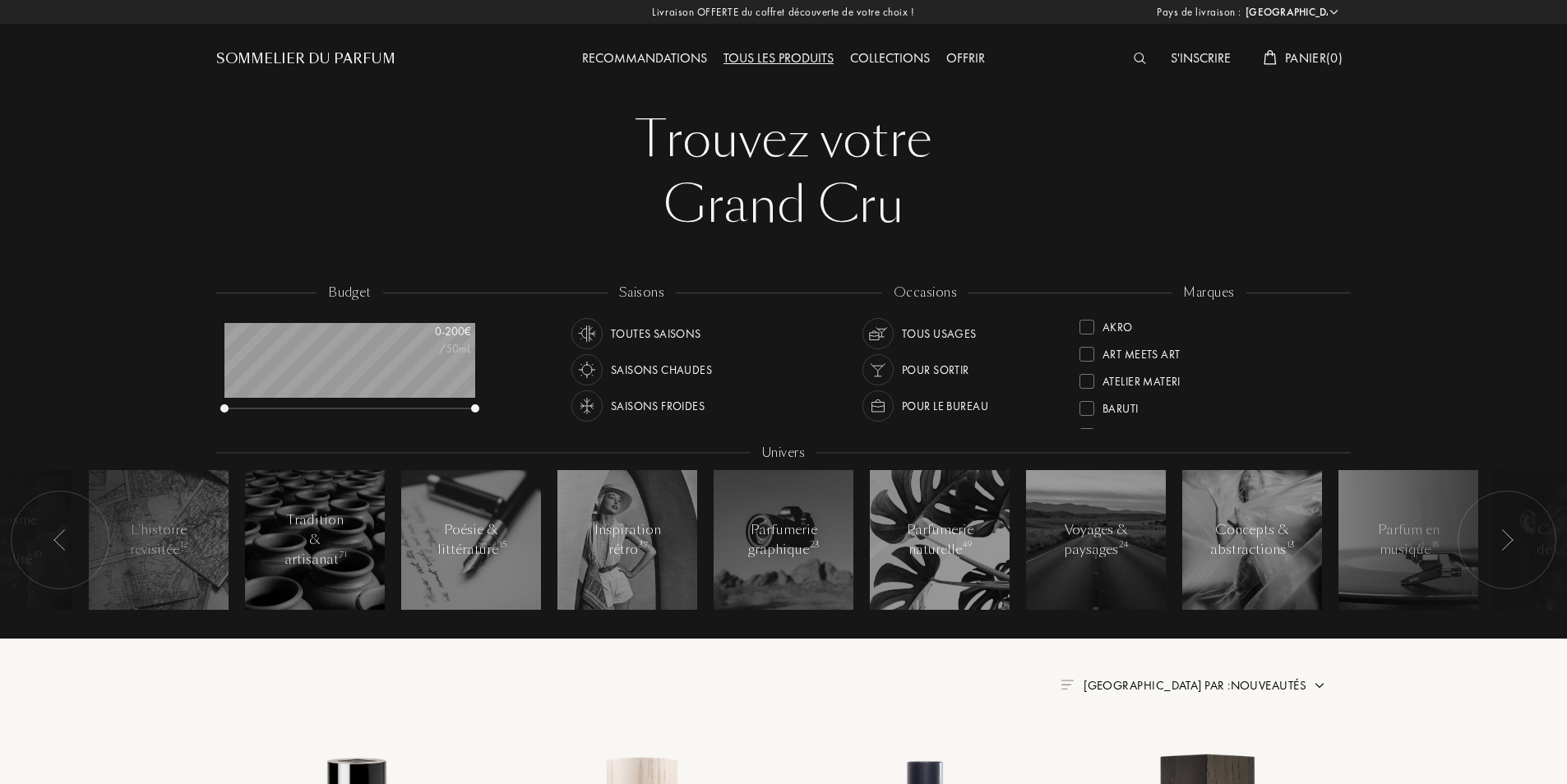
select select "FR"
click at [470, 410] on div at bounding box center [349, 409] width 250 height 12
drag, startPoint x: 473, startPoint y: 407, endPoint x: 496, endPoint y: 403, distance: 23.3
click at [492, 404] on div "budget 0 - 200 € /50mL" at bounding box center [358, 357] width 284 height 148
